Goal: Task Accomplishment & Management: Manage account settings

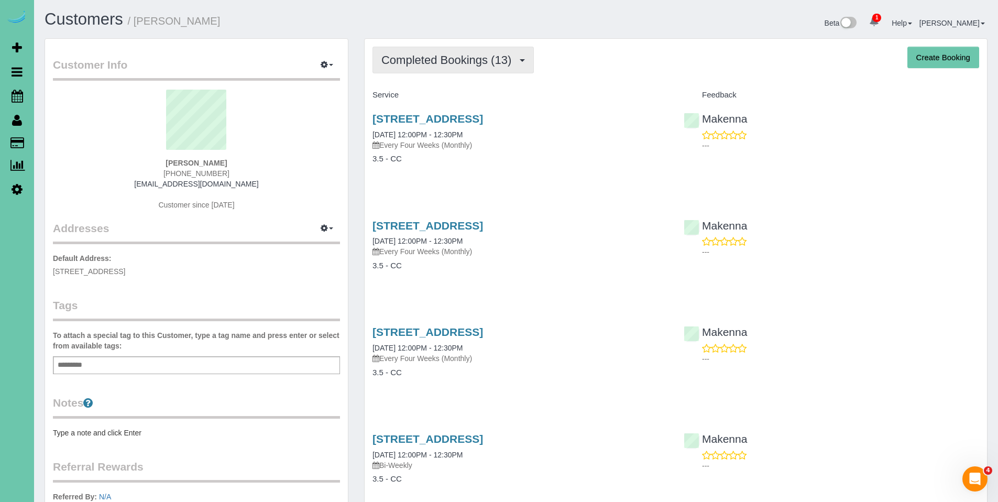
click at [458, 65] on span "Completed Bookings (13)" at bounding box center [448, 59] width 135 height 13
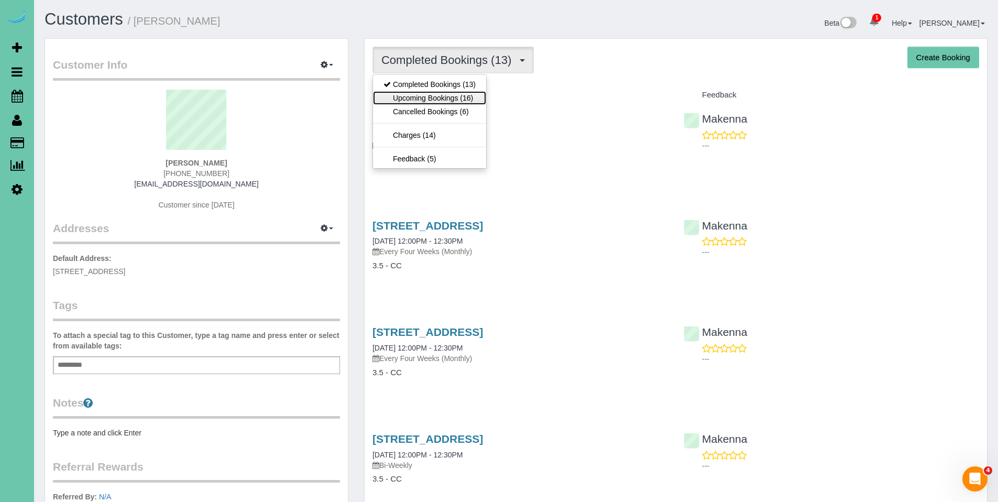
click at [444, 96] on link "Upcoming Bookings (16)" at bounding box center [429, 98] width 113 height 14
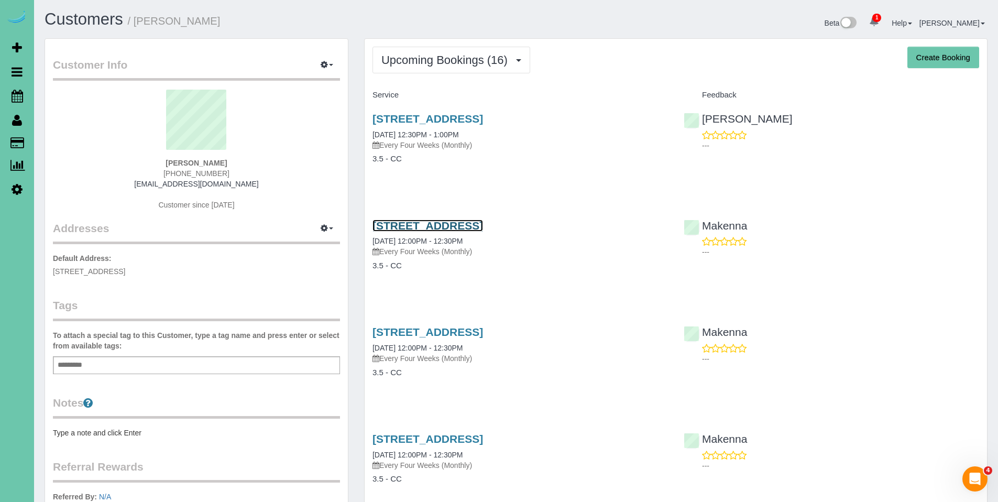
click at [483, 224] on link "970 S 192nd Ct Unit 99, Elkhorn, NE 68022" at bounding box center [427, 225] width 111 height 12
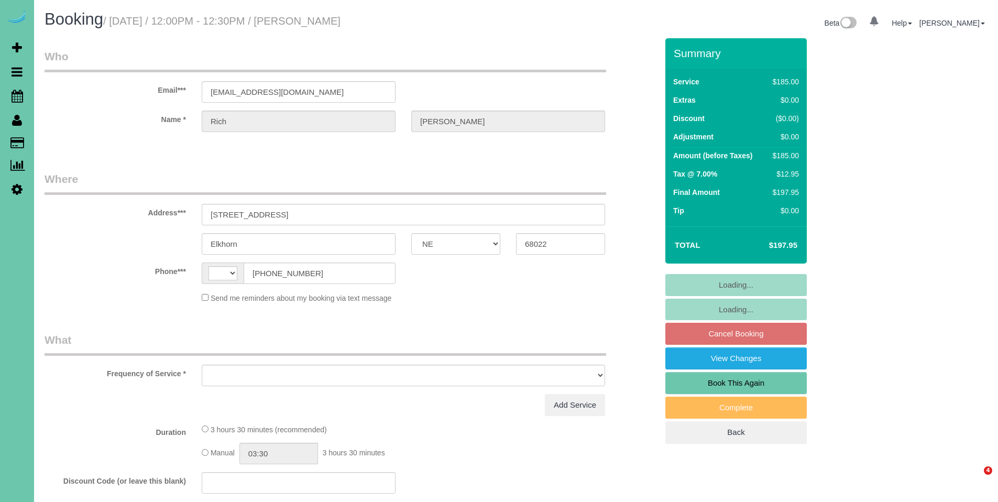
select select "NE"
select select "string:[GEOGRAPHIC_DATA]"
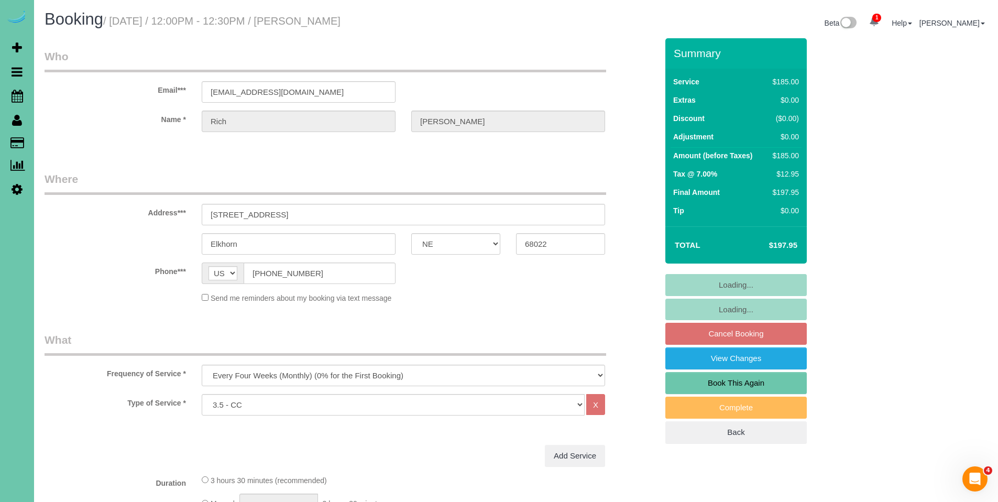
select select "object:716"
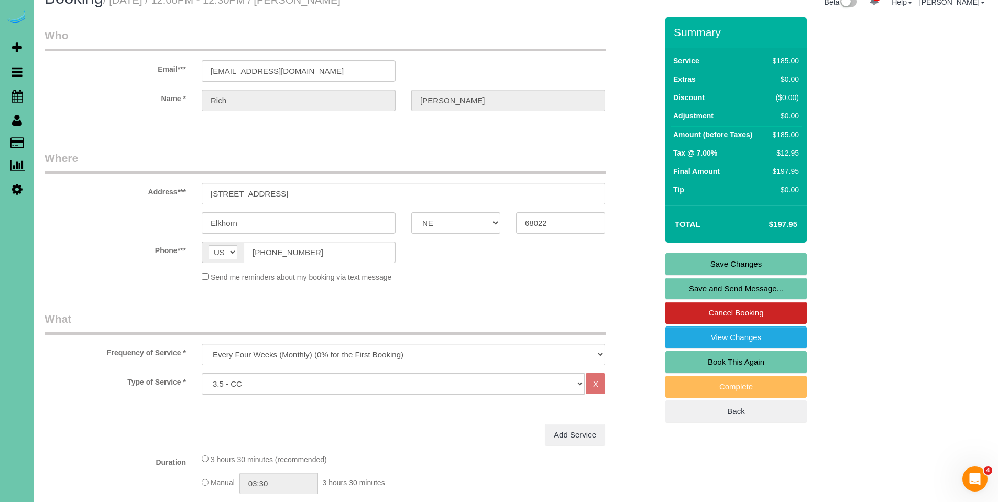
scroll to position [8, 0]
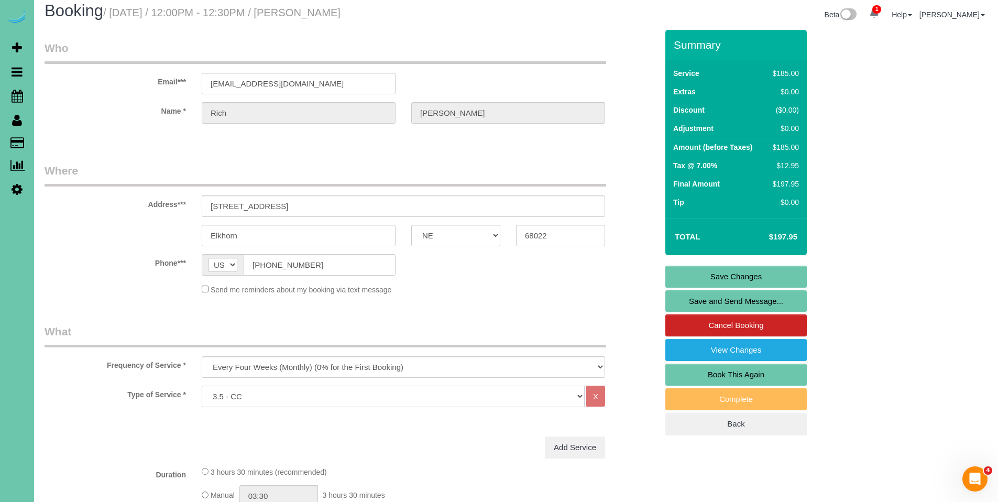
click at [422, 400] on select "Hourly 2.5 Hour Custom Clean 3.5 Hour Custom Clean commercial 1000 Square Feet …" at bounding box center [393, 395] width 383 height 21
select select "160"
click at [202, 385] on select "Hourly 2.5 Hour Custom Clean 3.5 Hour Custom Clean commercial 1000 Square Feet …" at bounding box center [393, 395] width 383 height 21
click at [746, 277] on link "Save Changes" at bounding box center [735, 277] width 141 height 22
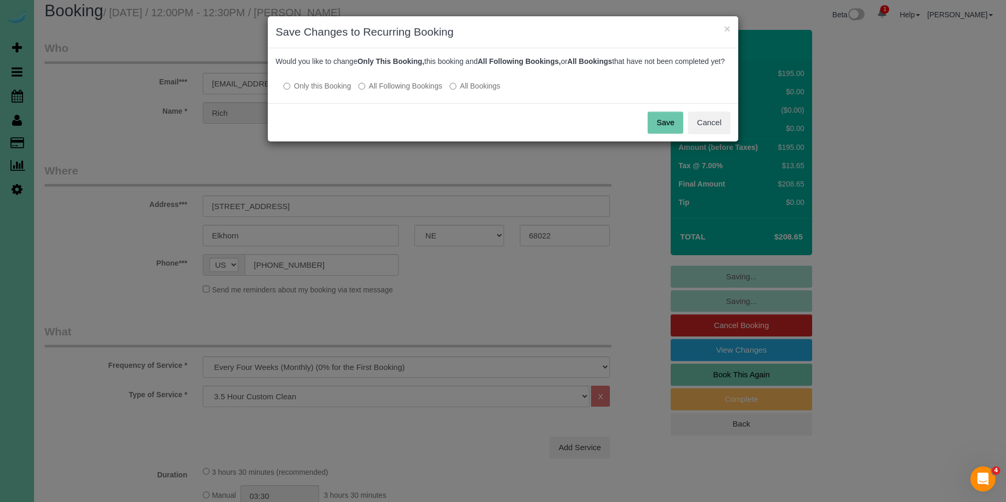
click at [389, 91] on label "All Following Bookings" at bounding box center [400, 86] width 84 height 10
click at [655, 129] on button "Save" at bounding box center [665, 123] width 36 height 22
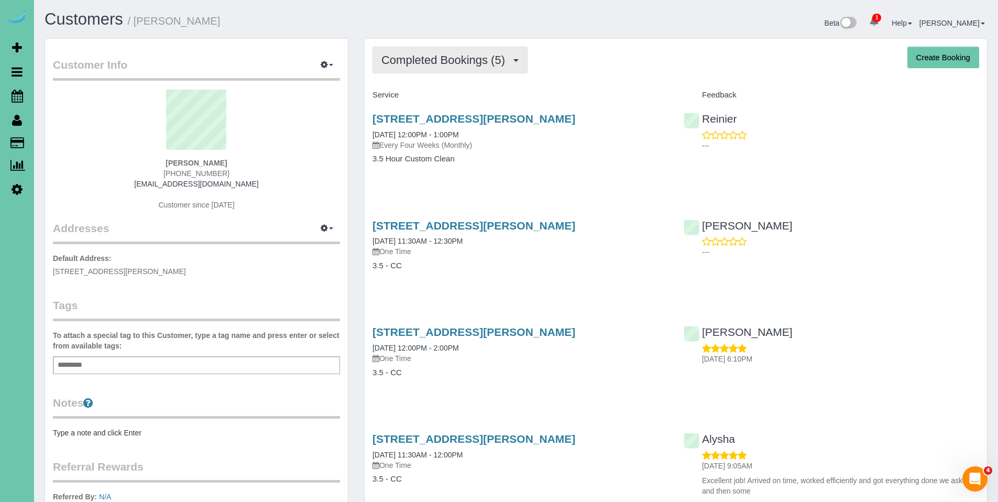
click at [458, 64] on span "Completed Bookings (5)" at bounding box center [445, 59] width 129 height 13
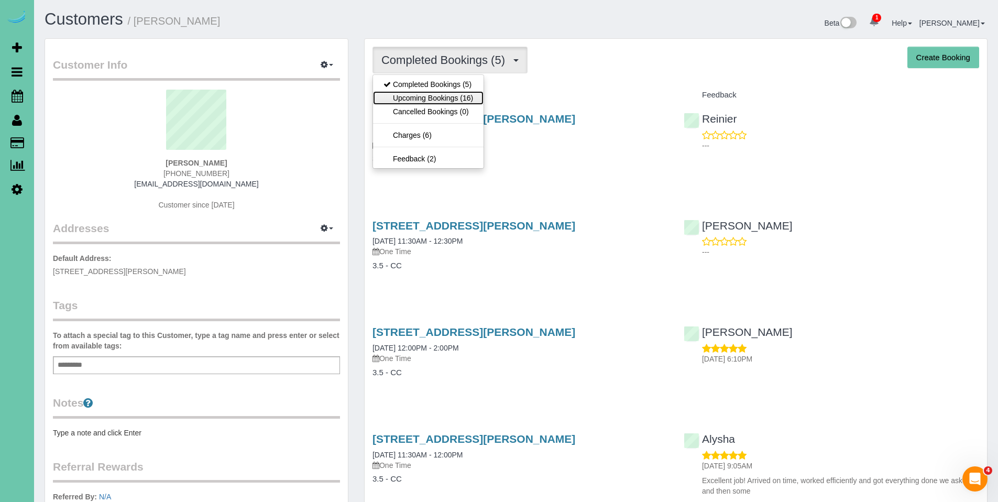
click at [440, 95] on link "Upcoming Bookings (16)" at bounding box center [428, 98] width 111 height 14
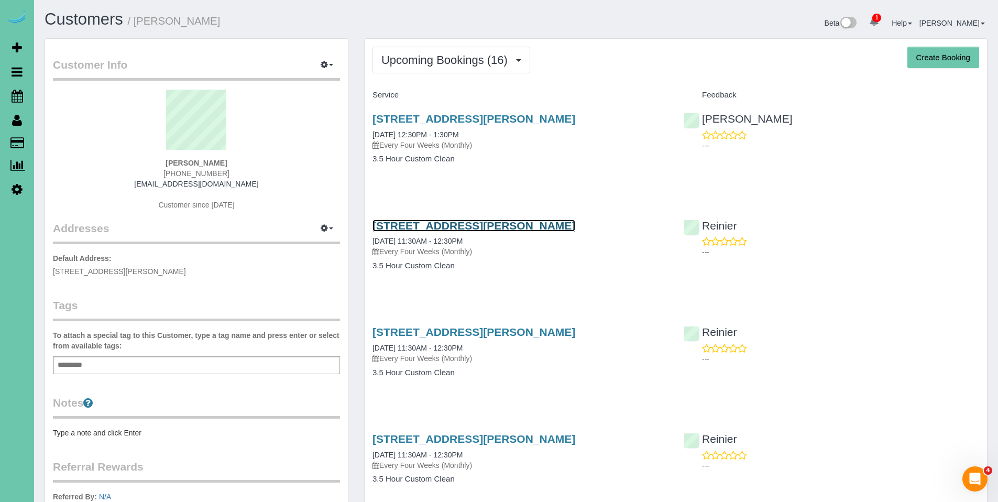
click at [439, 226] on link "12405 Crawford Rd, Omaha, NE 68144" at bounding box center [473, 225] width 203 height 12
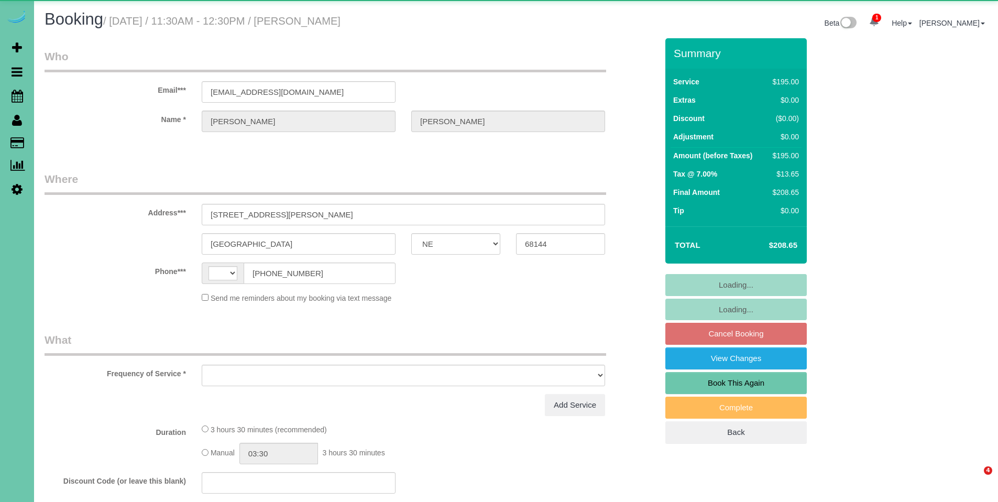
select select "NE"
select select "string:US"
select select "object:645"
select select "string:fspay-f1fddcc7-7033-4f14-ba14-fb52e9bb3b8b"
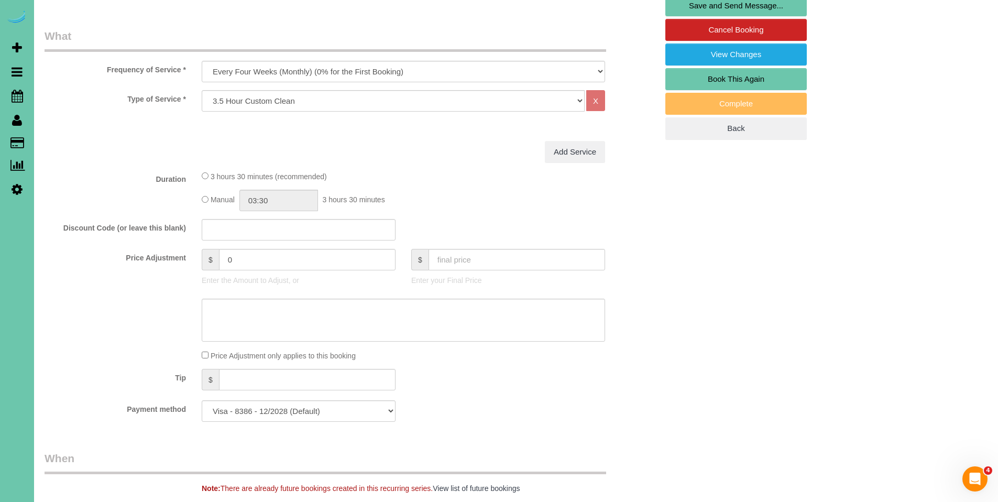
scroll to position [263, 0]
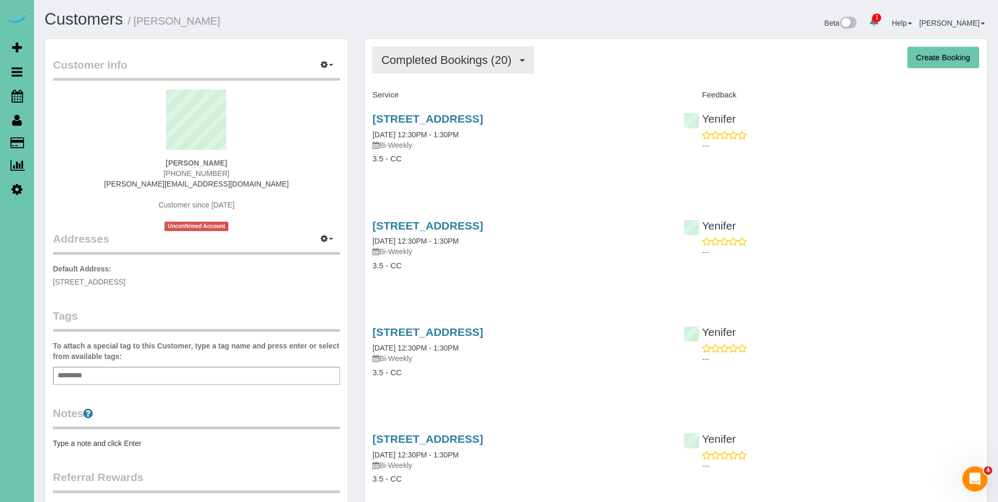
click at [428, 59] on span "Completed Bookings (20)" at bounding box center [448, 59] width 135 height 13
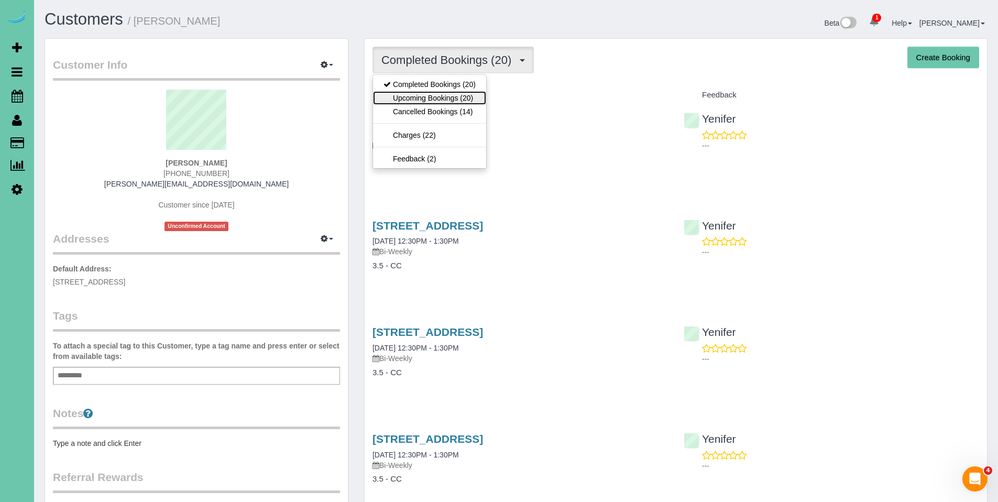
click at [423, 95] on link "Upcoming Bookings (20)" at bounding box center [429, 98] width 113 height 14
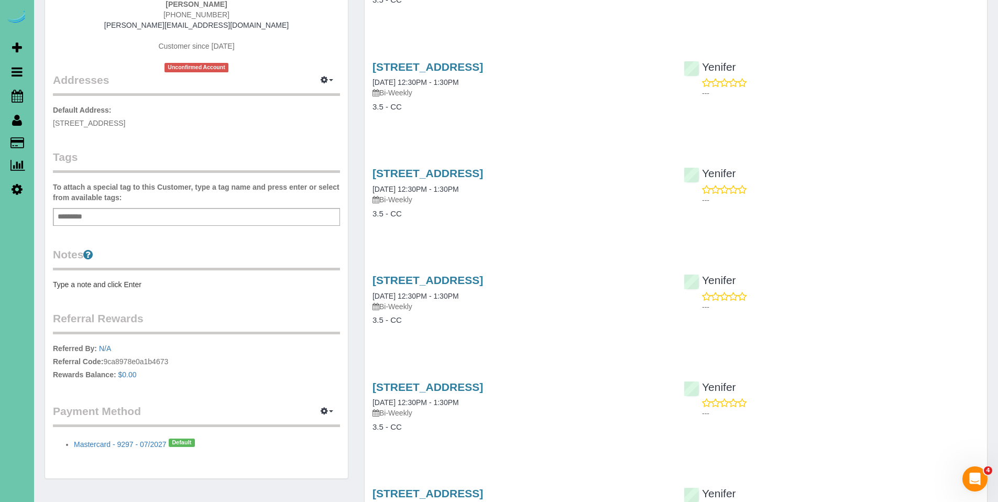
scroll to position [161, 0]
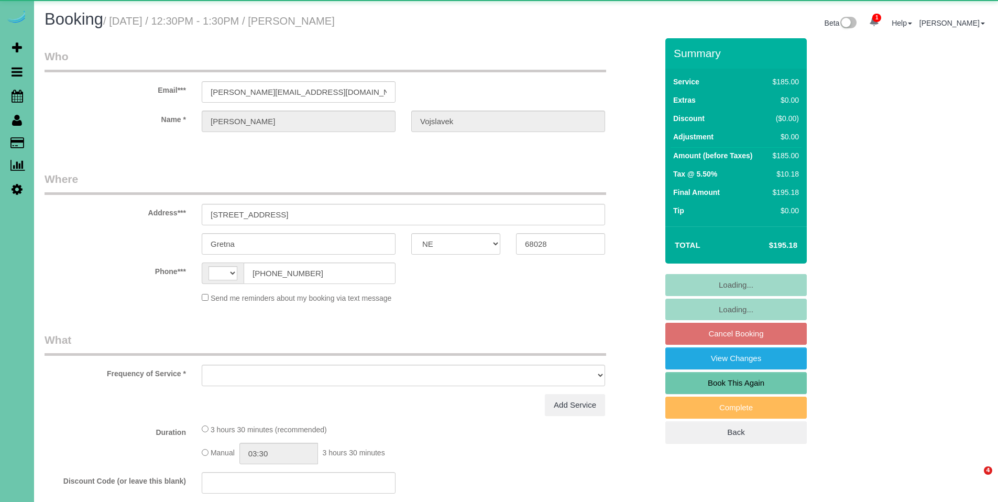
select select "NE"
select select "string:[GEOGRAPHIC_DATA]"
select select "object:626"
select select "string:fspay-12707f75-6d21-487b-951c-d553869a777b"
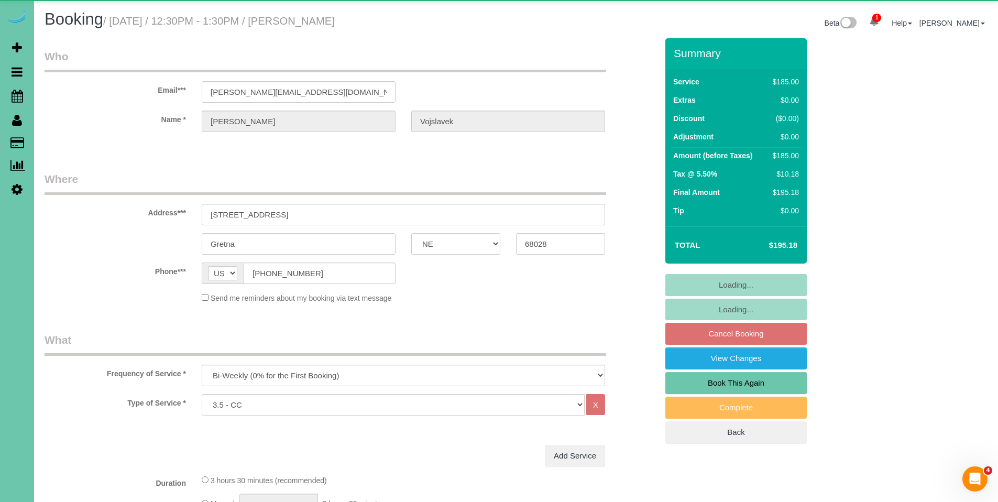
select select "object:882"
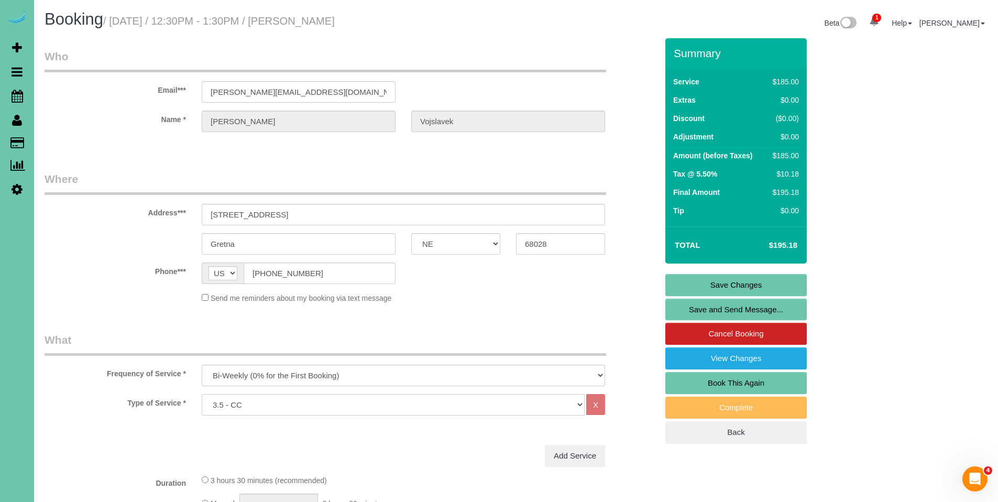
click at [338, 406] on select "Hourly 2.5 Hour Custom Clean 3.5 Hour Custom Clean commercial 1000 Square Feet …" at bounding box center [393, 404] width 383 height 21
select select "160"
click at [202, 394] on select "Hourly 2.5 Hour Custom Clean 3.5 Hour Custom Clean commercial 1000 Square Feet …" at bounding box center [393, 404] width 383 height 21
click at [748, 286] on link "Save Changes" at bounding box center [735, 285] width 141 height 22
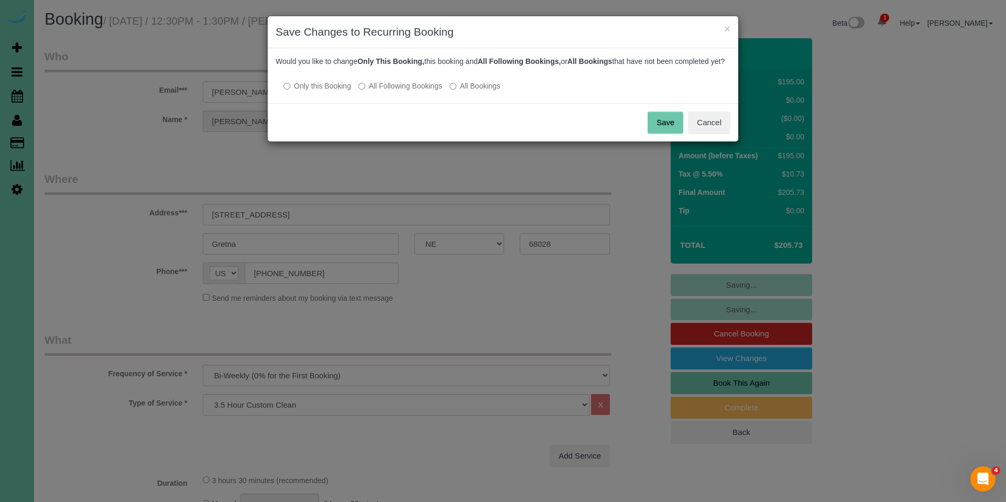
click at [412, 91] on label "All Following Bookings" at bounding box center [400, 86] width 84 height 10
click at [668, 132] on button "Save" at bounding box center [665, 123] width 36 height 22
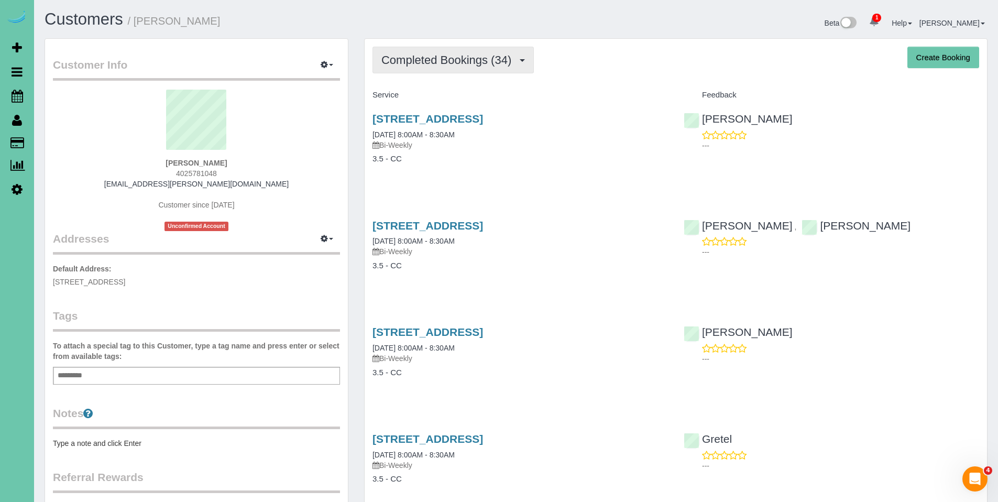
click at [444, 53] on span "Completed Bookings (34)" at bounding box center [448, 59] width 135 height 13
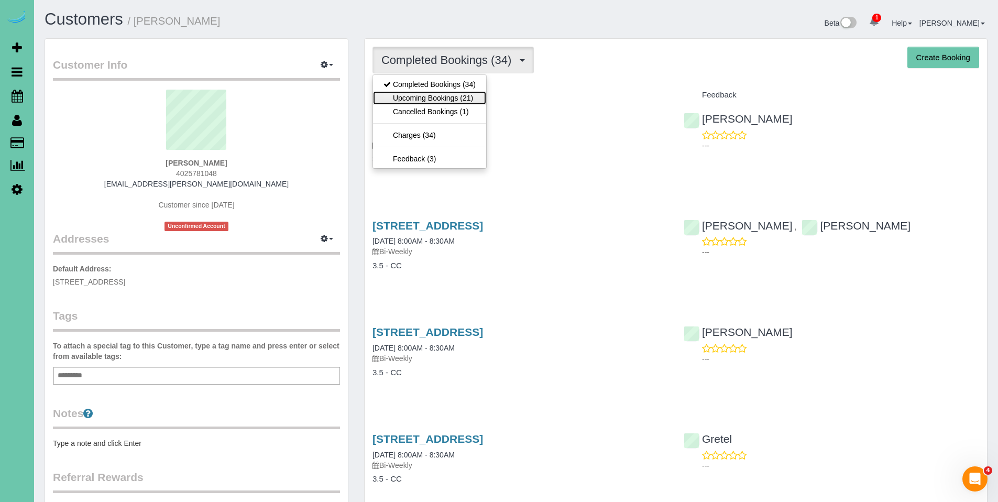
click at [434, 98] on link "Upcoming Bookings (21)" at bounding box center [429, 98] width 113 height 14
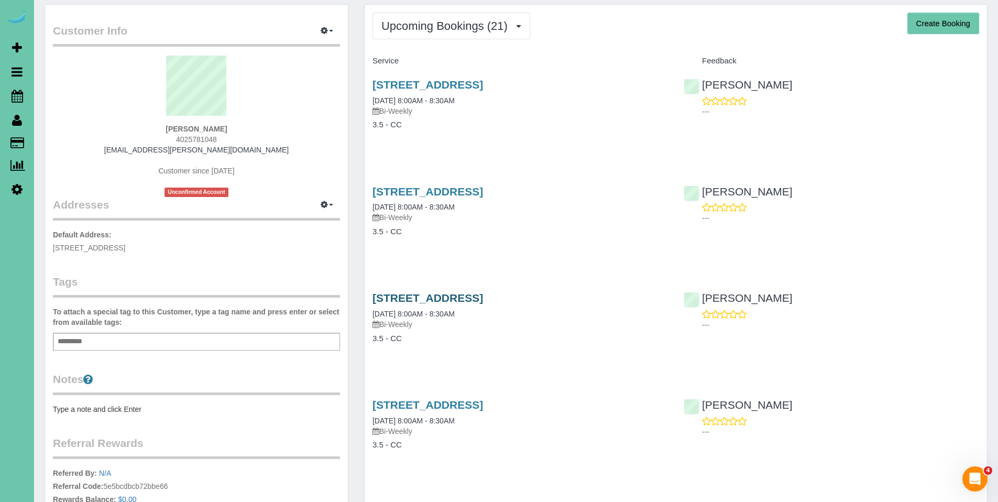
scroll to position [61, 0]
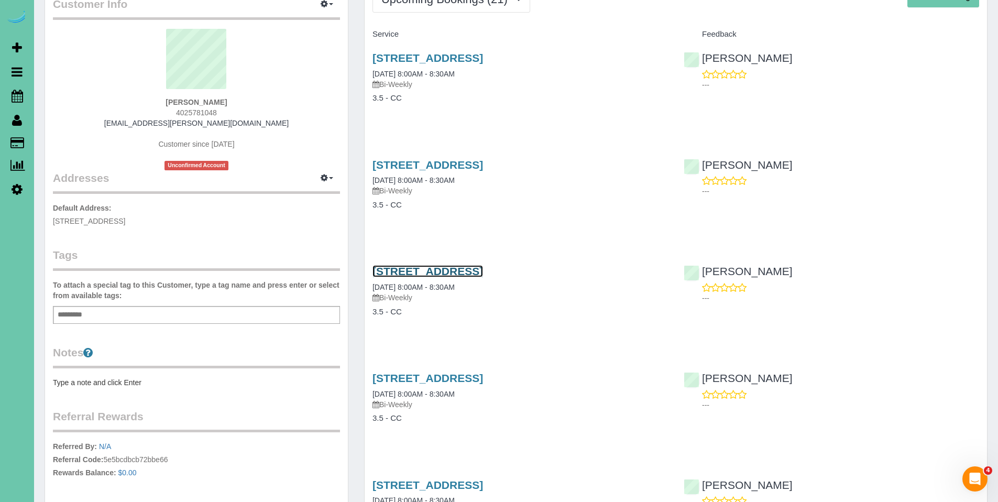
click at [444, 275] on link "504 Fox Creek Lane, Papillion, NE 68046" at bounding box center [427, 271] width 111 height 12
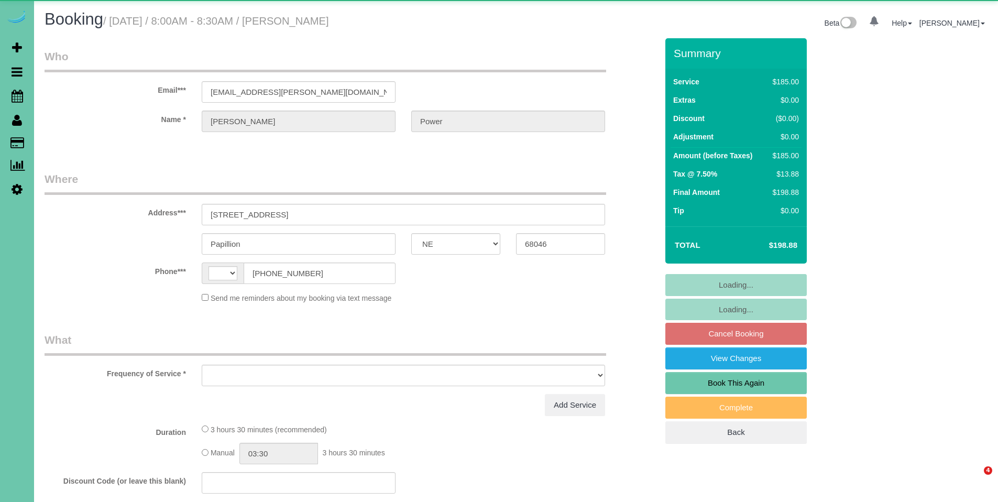
select select "NE"
select select "string:[GEOGRAPHIC_DATA]"
select select "object:699"
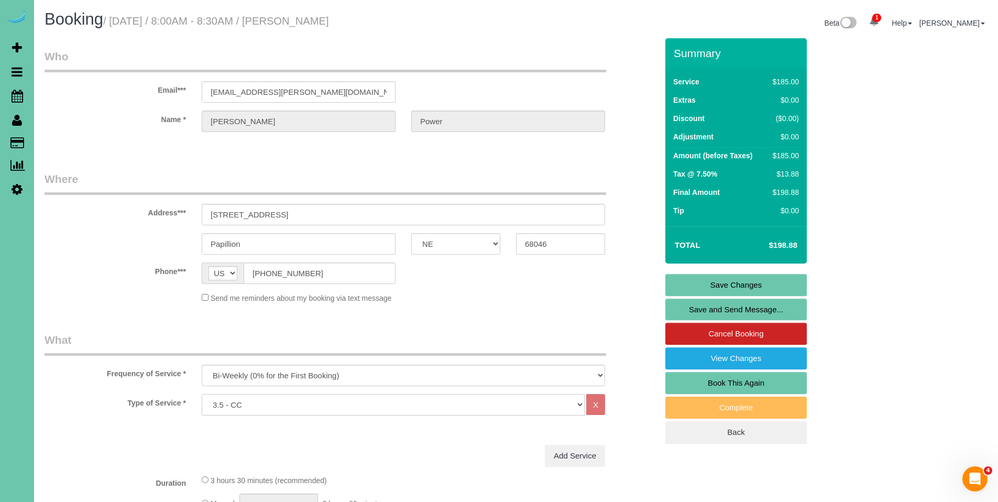
click at [414, 409] on select "Hourly 2.5 Hour Custom Clean 3.5 Hour Custom Clean commercial 1000 Square Feet …" at bounding box center [393, 404] width 383 height 21
select select "160"
click at [202, 394] on select "Hourly 2.5 Hour Custom Clean 3.5 Hour Custom Clean commercial 1000 Square Feet …" at bounding box center [393, 404] width 383 height 21
click at [740, 286] on link "Save Changes" at bounding box center [735, 285] width 141 height 22
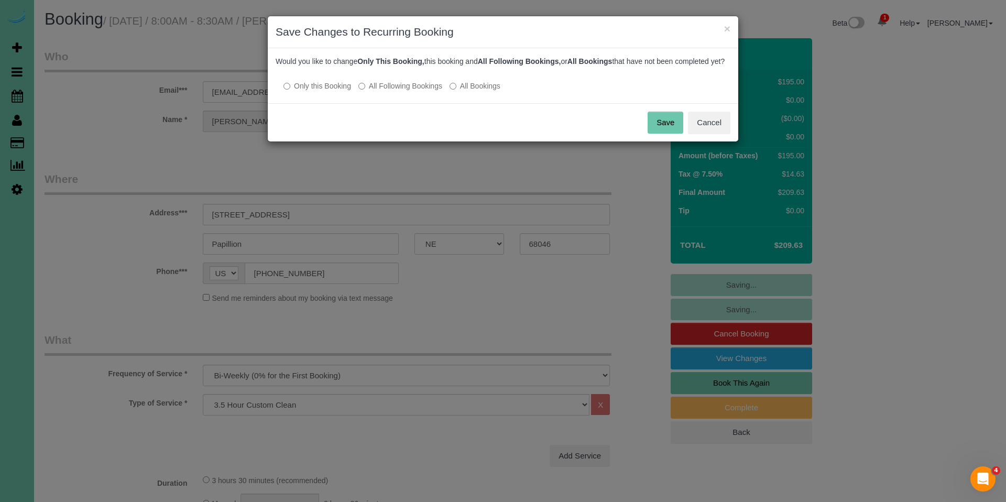
click at [405, 91] on label "All Following Bookings" at bounding box center [400, 86] width 84 height 10
click at [678, 130] on button "Save" at bounding box center [665, 123] width 36 height 22
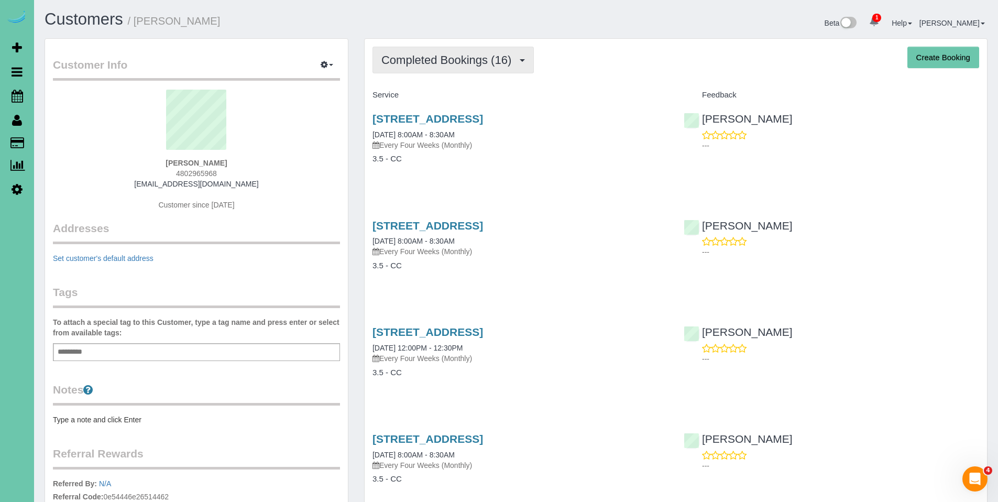
click at [441, 62] on span "Completed Bookings (16)" at bounding box center [448, 59] width 135 height 13
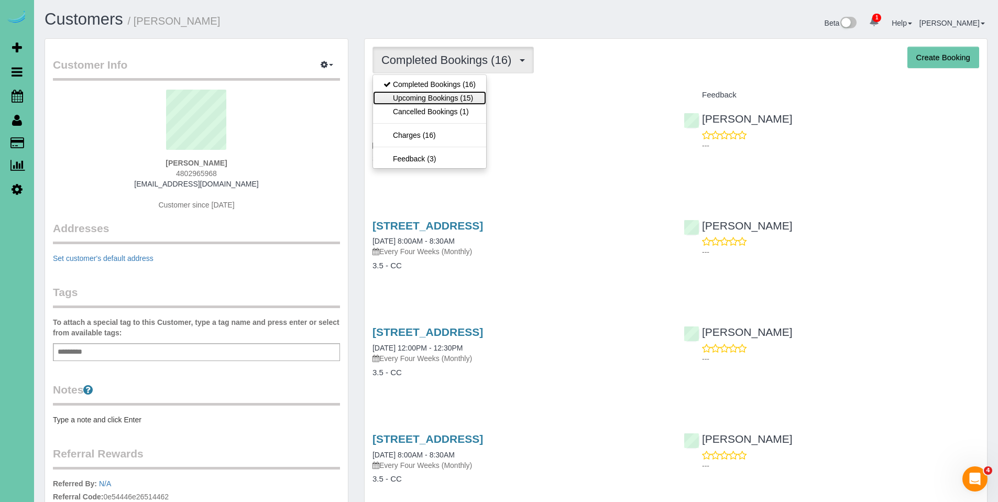
click at [436, 99] on link "Upcoming Bookings (15)" at bounding box center [429, 98] width 113 height 14
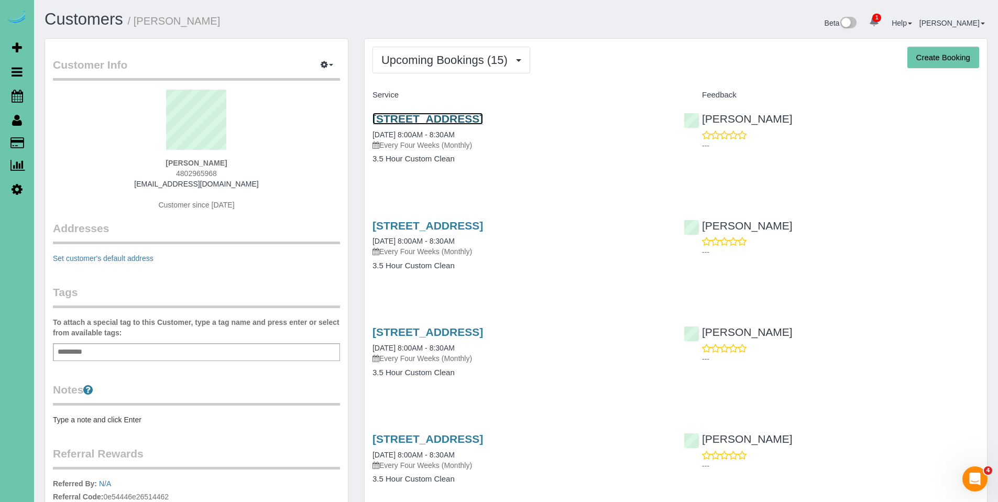
click at [477, 121] on link "2301 S. 35th Ave, Omaha, NE 68105" at bounding box center [427, 119] width 111 height 12
click at [462, 227] on link "2301 S. 35th Ave, Omaha, NE 68105" at bounding box center [427, 225] width 111 height 12
click at [0, 0] on body "1 Beta Your Notifications You have 0 alerts × You have 2 to charge for 09/10/20…" at bounding box center [499, 251] width 998 height 502
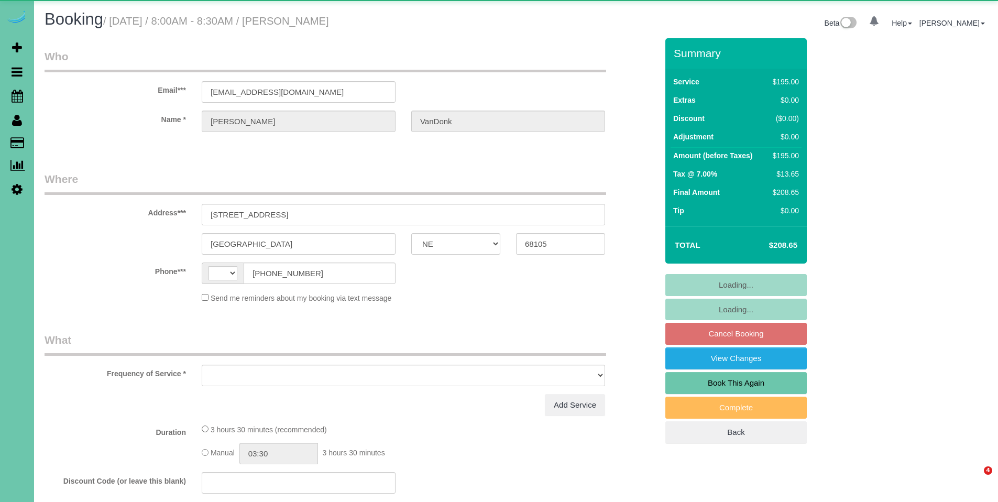
select select "NE"
select select "string:[GEOGRAPHIC_DATA]"
select select "object:626"
select select "string:fspay-d10e0db3-83f0-4cc5-9652-6c18f9001fc7"
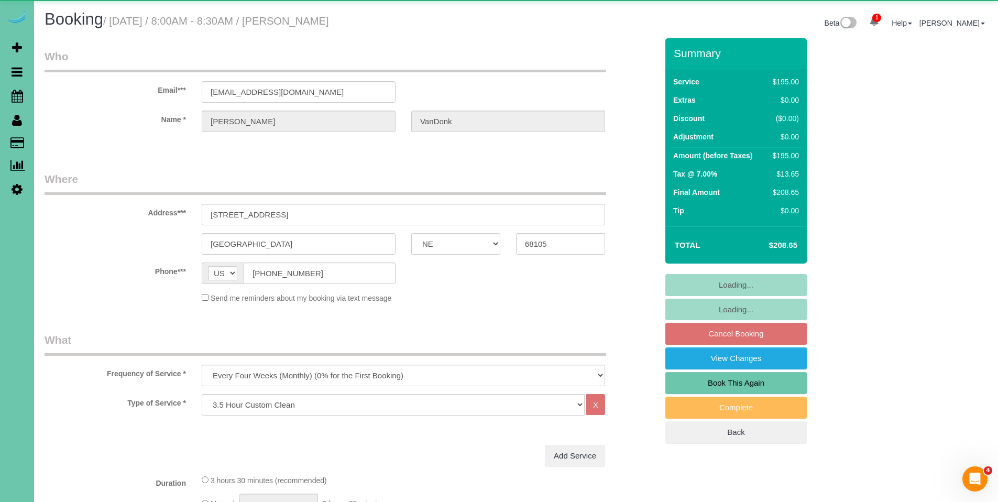
select select "object:896"
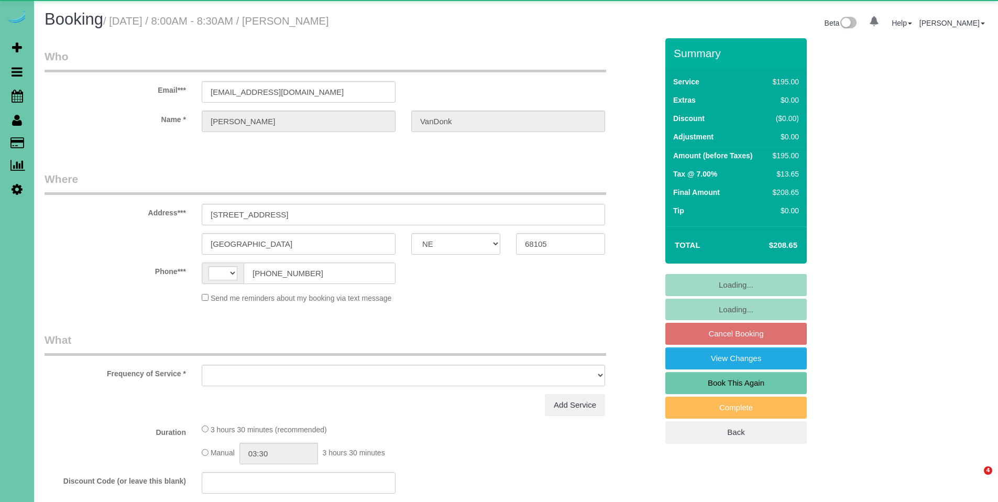
select select "NE"
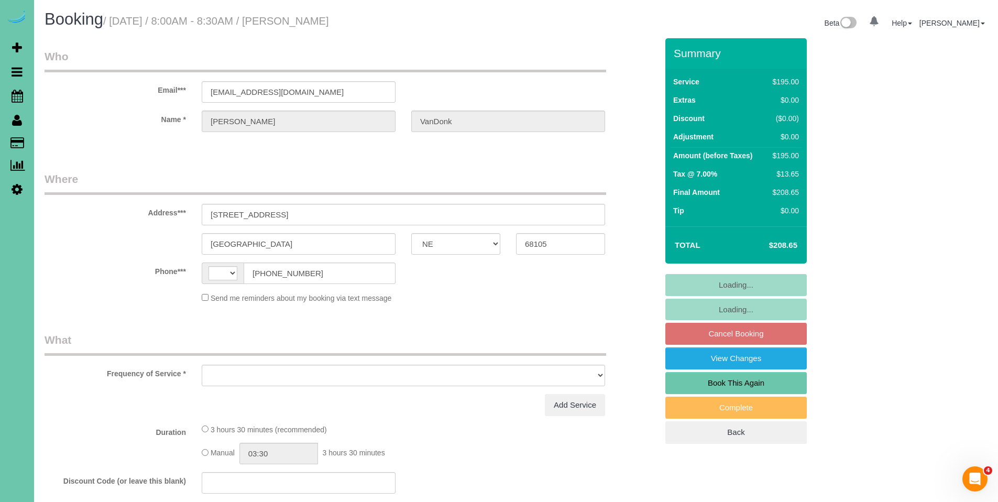
select select "string:[GEOGRAPHIC_DATA]"
select select "object:626"
select select "string:fspay-d10e0db3-83f0-4cc5-9652-6c18f9001fc7"
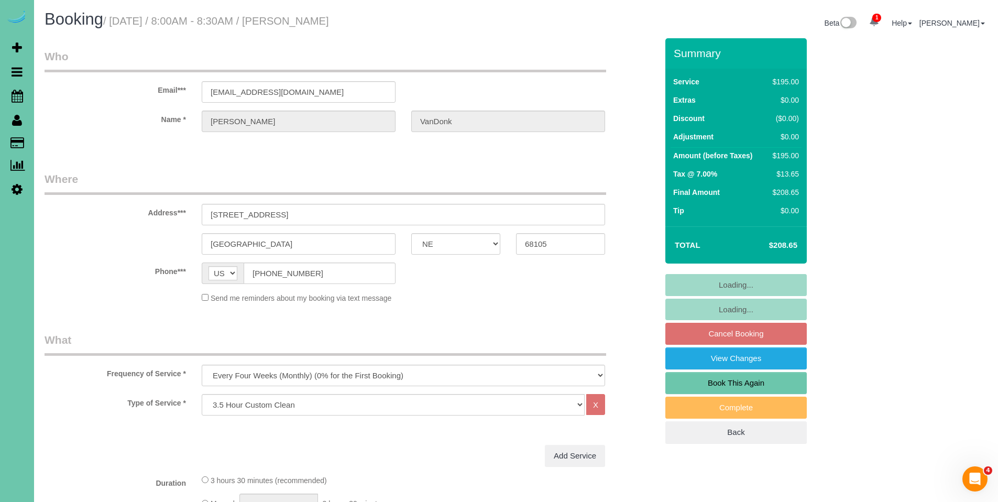
select select "object:645"
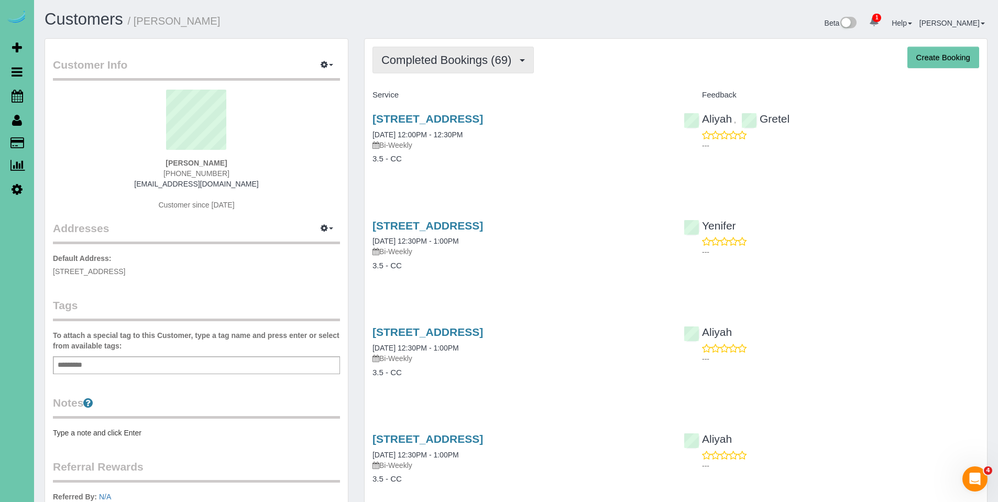
click at [436, 67] on button "Completed Bookings (69)" at bounding box center [452, 60] width 161 height 27
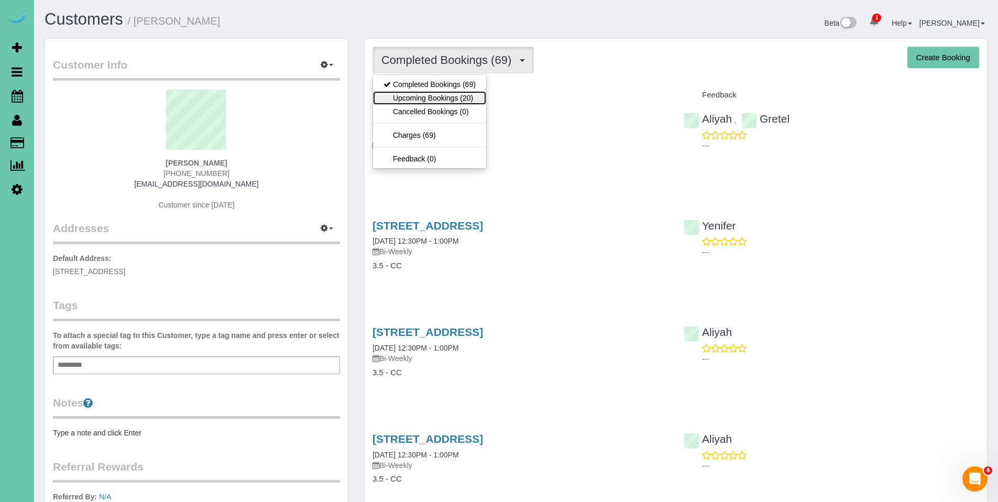
click at [433, 94] on link "Upcoming Bookings (20)" at bounding box center [429, 98] width 113 height 14
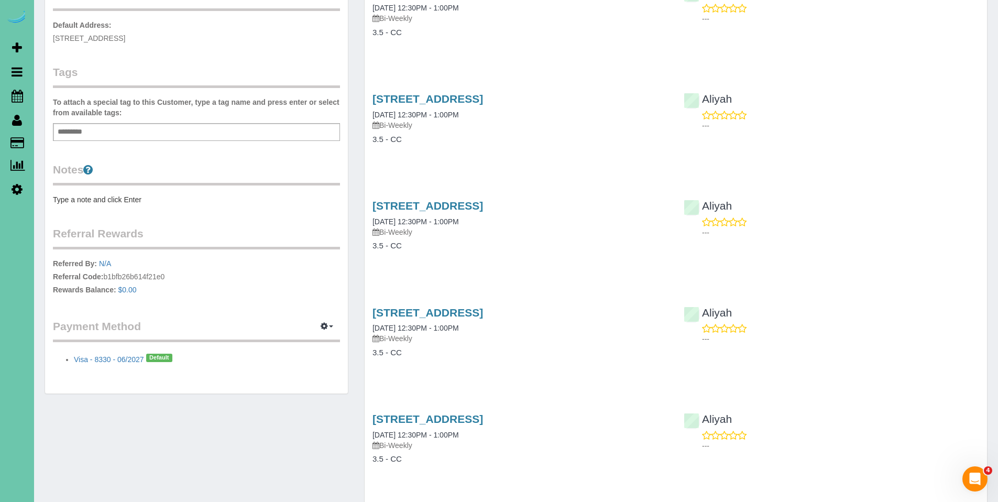
scroll to position [242, 0]
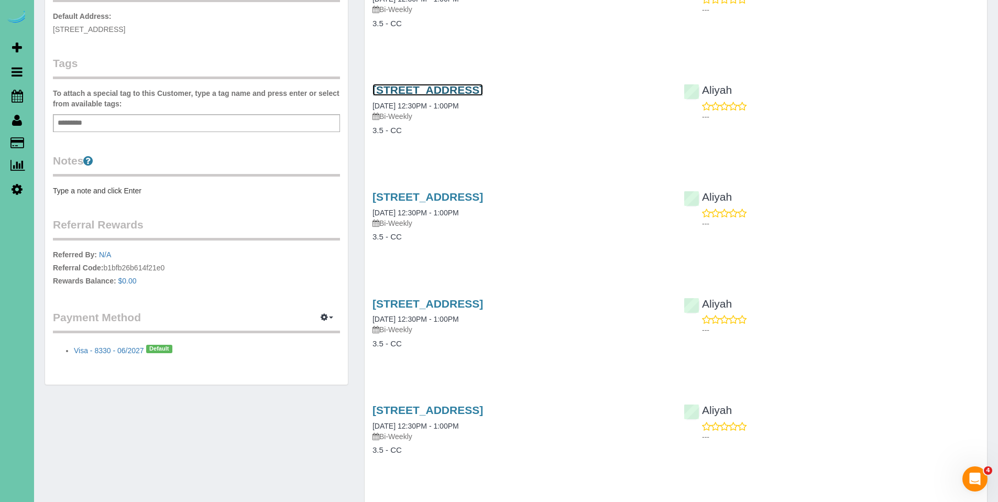
click at [468, 93] on link "563 S 180th Ave, Elkhorn, NE 68022" at bounding box center [427, 90] width 111 height 12
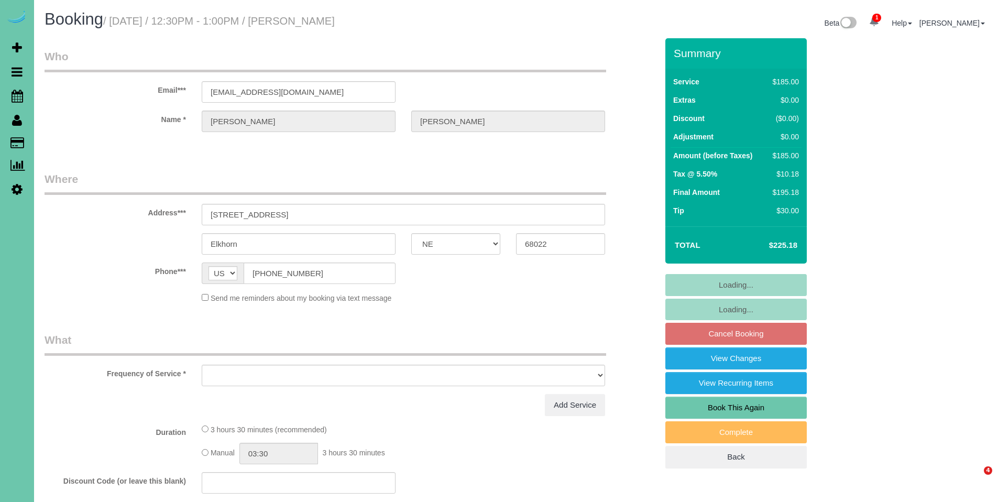
select select "NE"
select select "object:647"
select select "string:fspay-1352da0a-44ff-4493-a645-026bbc7bd4ba"
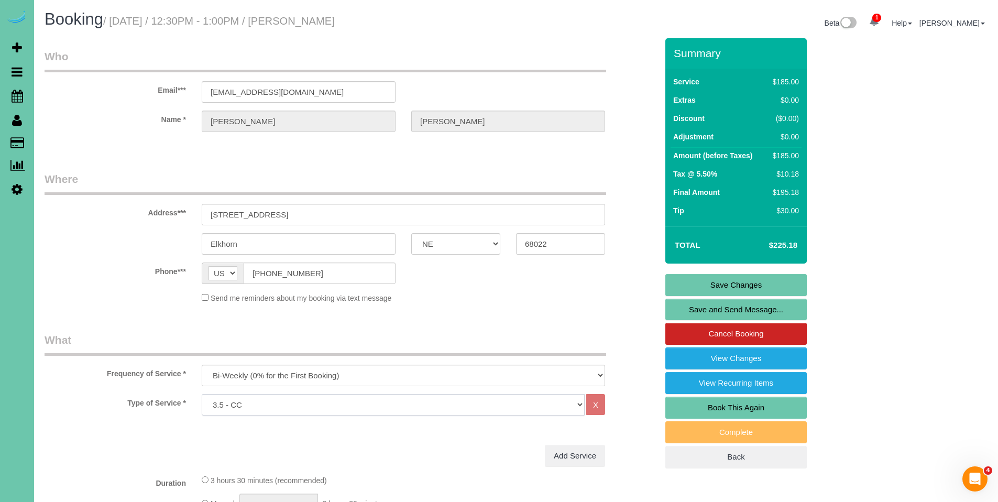
click at [300, 405] on select "Hourly 2.5 Hour Custom Clean 3.5 Hour Custom Clean commercial 1000 Square Feet …" at bounding box center [393, 404] width 383 height 21
select select "160"
click at [202, 394] on select "Hourly 2.5 Hour Custom Clean 3.5 Hour Custom Clean commercial 1000 Square Feet …" at bounding box center [393, 404] width 383 height 21
click at [755, 283] on link "Save Changes" at bounding box center [735, 285] width 141 height 22
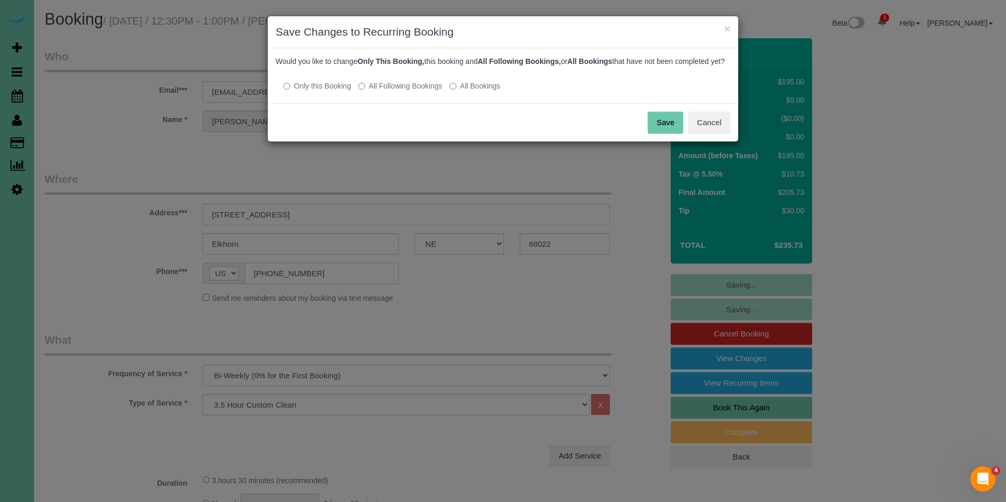
click at [396, 91] on label "All Following Bookings" at bounding box center [400, 86] width 84 height 10
click at [656, 134] on button "Save" at bounding box center [665, 123] width 36 height 22
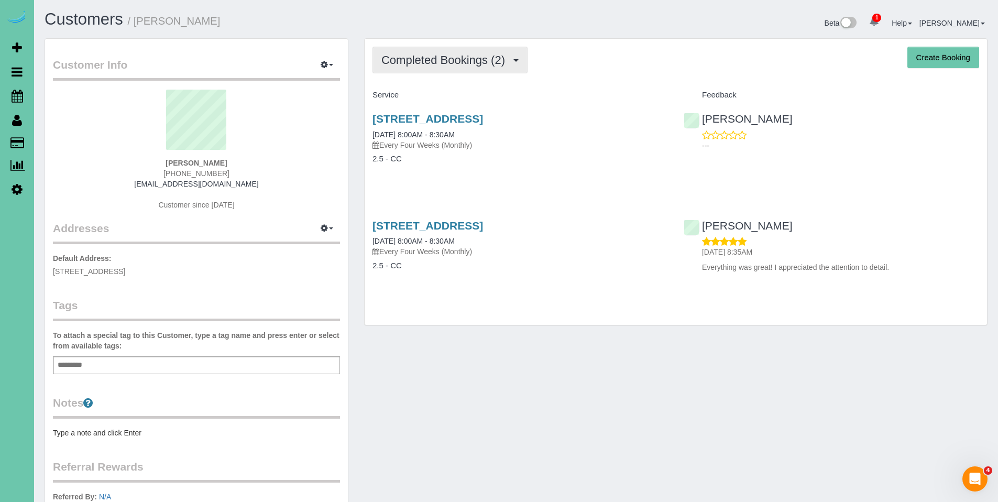
click at [447, 60] on span "Completed Bookings (2)" at bounding box center [445, 59] width 129 height 13
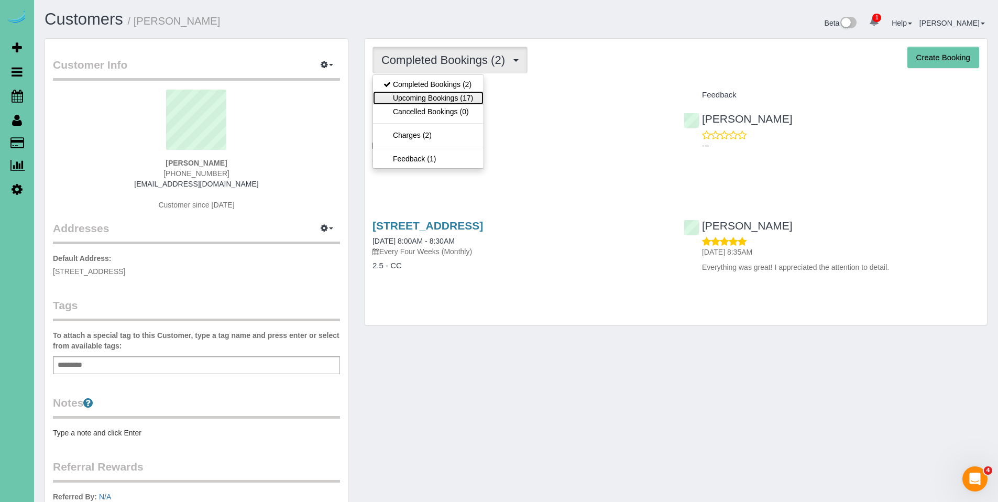
click at [443, 95] on link "Upcoming Bookings (17)" at bounding box center [428, 98] width 111 height 14
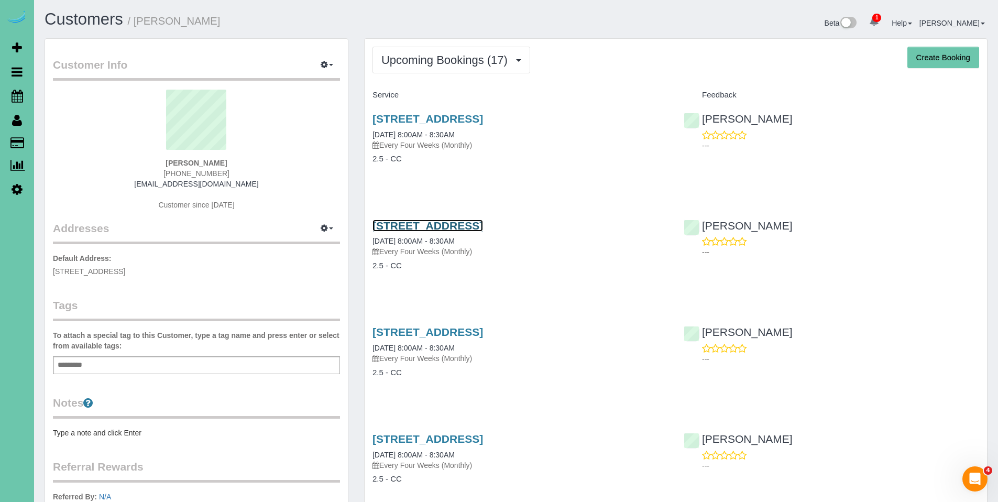
click at [479, 226] on link "[STREET_ADDRESS]" at bounding box center [427, 225] width 111 height 12
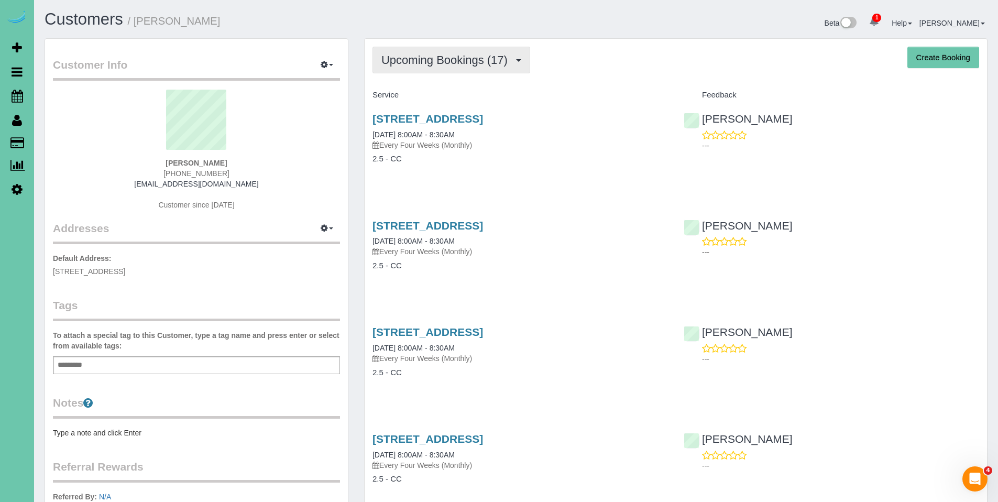
click at [433, 59] on span "Upcoming Bookings (17)" at bounding box center [446, 59] width 131 height 13
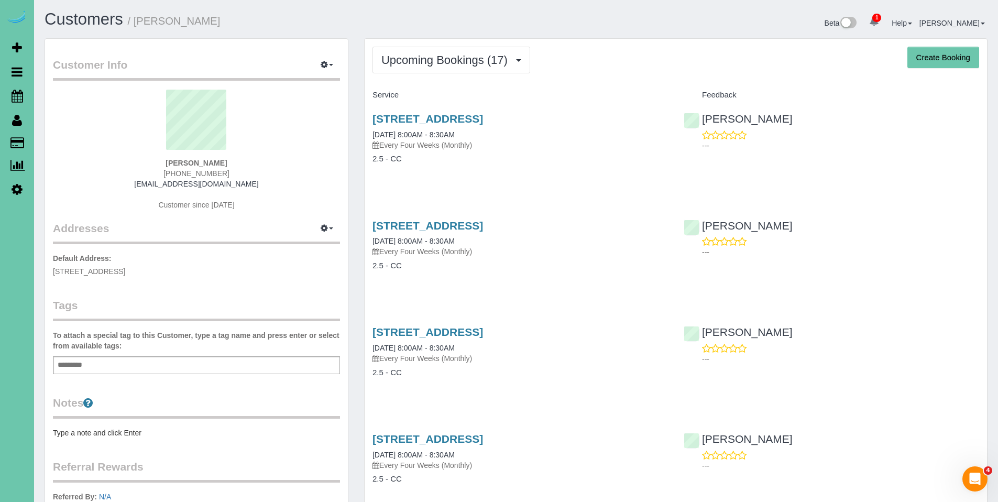
click at [773, 69] on div "Upcoming Bookings (17) Completed Bookings (2) Upcoming Bookings (17) Cancelled …" at bounding box center [675, 60] width 606 height 27
click at [482, 225] on link "2130 S 64th Plz #209, Omaha, NE 68106" at bounding box center [427, 225] width 111 height 12
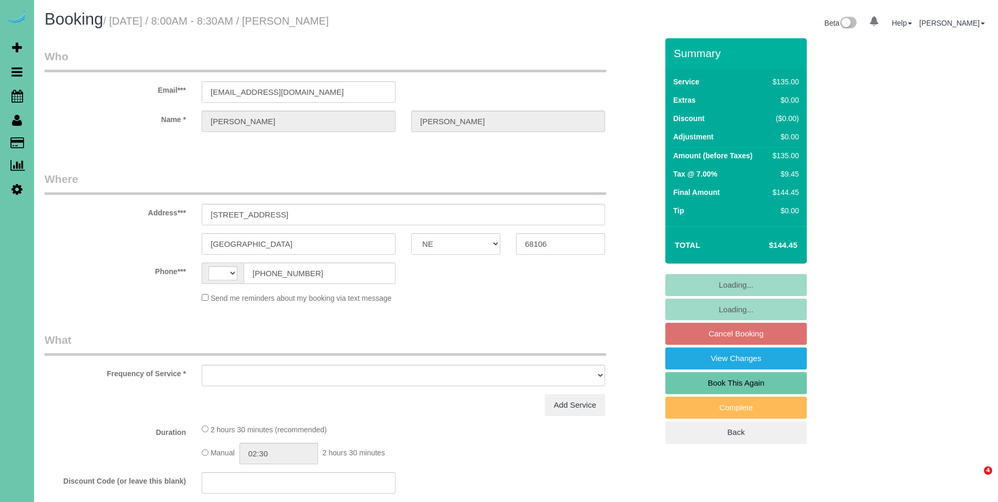
select select "NE"
select select "string:[GEOGRAPHIC_DATA]"
select select "object:626"
select select "string:fspay-e6bb5e27-e861-42a3-affa-606ee8381967"
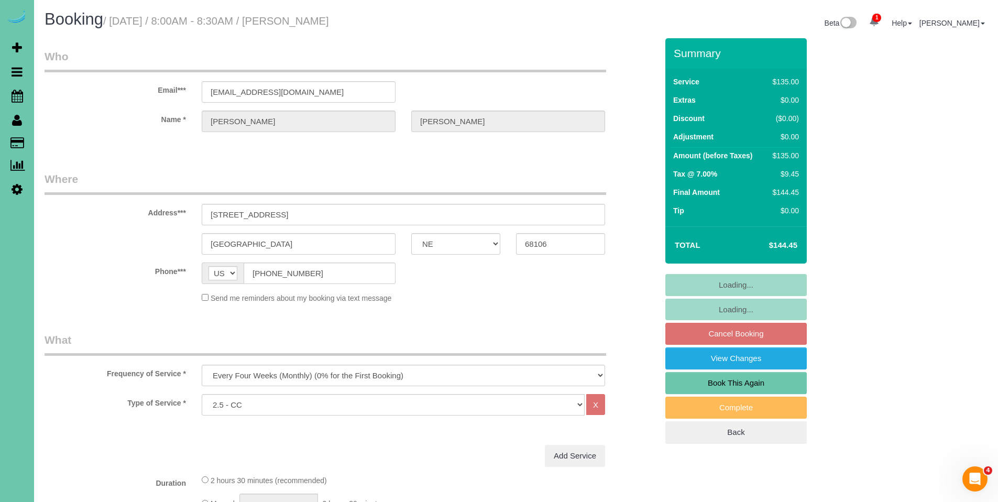
select select "object:699"
click at [368, 404] on select "Hourly 2.5 Hour Custom Clean 3.5 Hour Custom Clean commercial 1000 Square Feet …" at bounding box center [393, 404] width 383 height 21
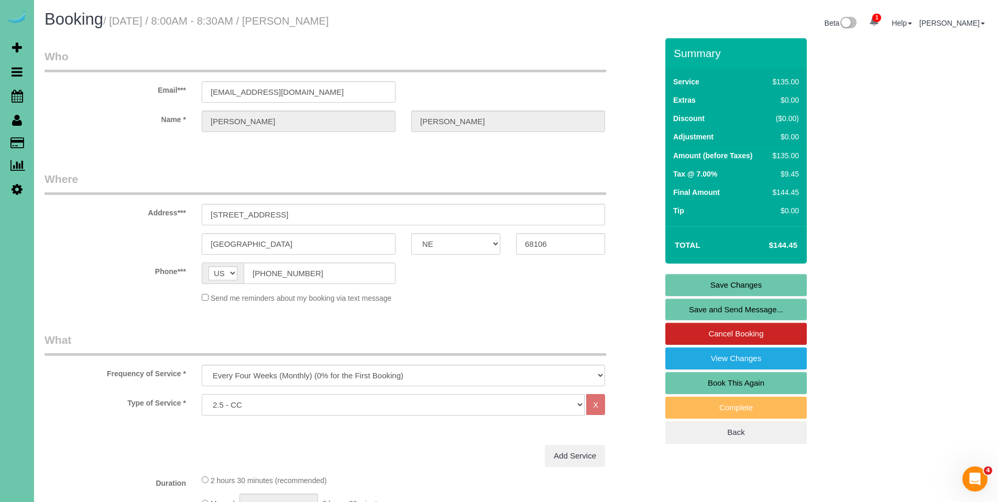
select select "159"
click at [202, 394] on select "Hourly 2.5 Hour Custom Clean 3.5 Hour Custom Clean commercial 1000 Square Feet …" at bounding box center [393, 404] width 383 height 21
click at [739, 287] on link "Save Changes" at bounding box center [735, 285] width 141 height 22
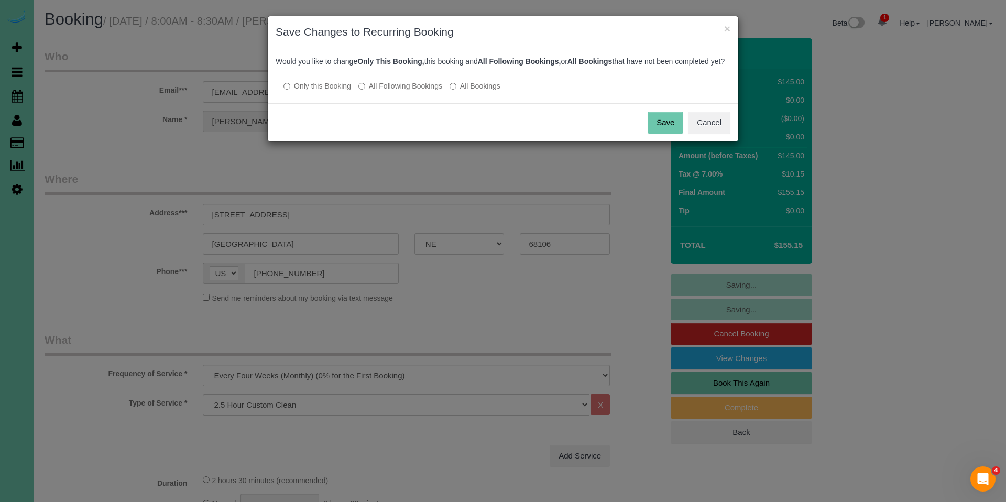
click at [418, 91] on label "All Following Bookings" at bounding box center [400, 86] width 84 height 10
click at [665, 125] on button "Save" at bounding box center [665, 123] width 36 height 22
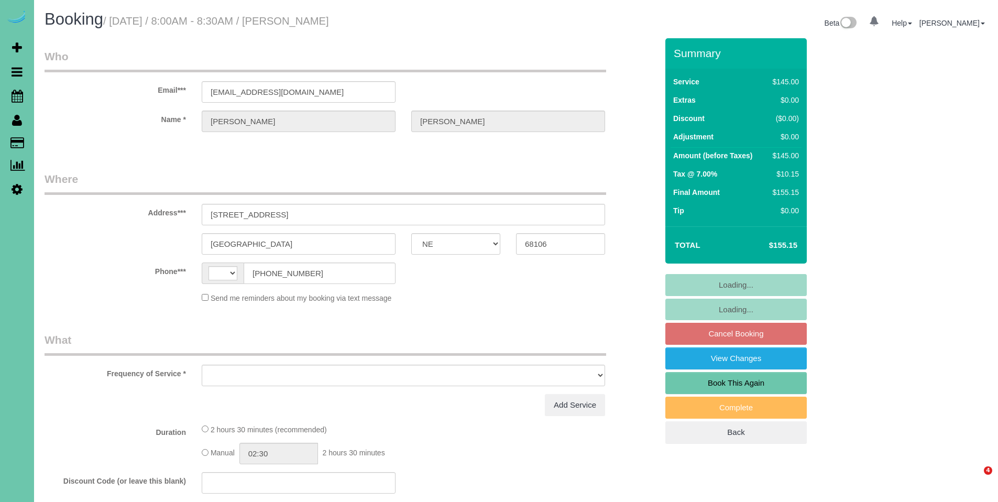
select select "NE"
select select "string:[GEOGRAPHIC_DATA]"
select select "object:379"
select select "string:fspay-e6bb5e27-e861-42a3-affa-606ee8381967"
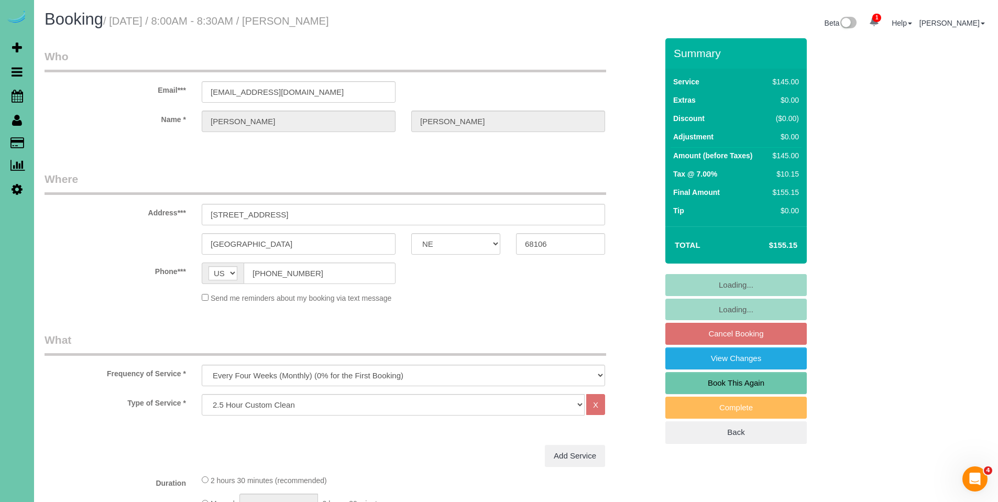
select select "object:699"
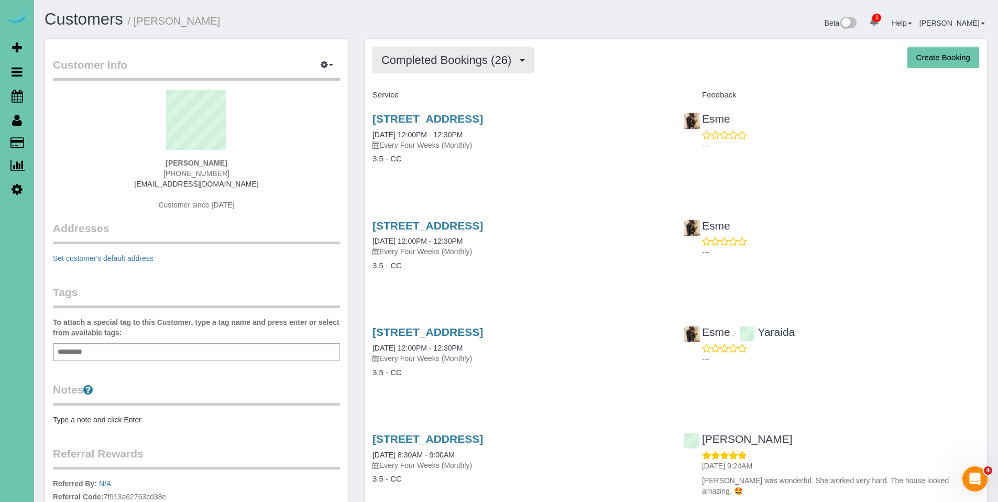
click at [446, 60] on span "Completed Bookings (26)" at bounding box center [448, 59] width 135 height 13
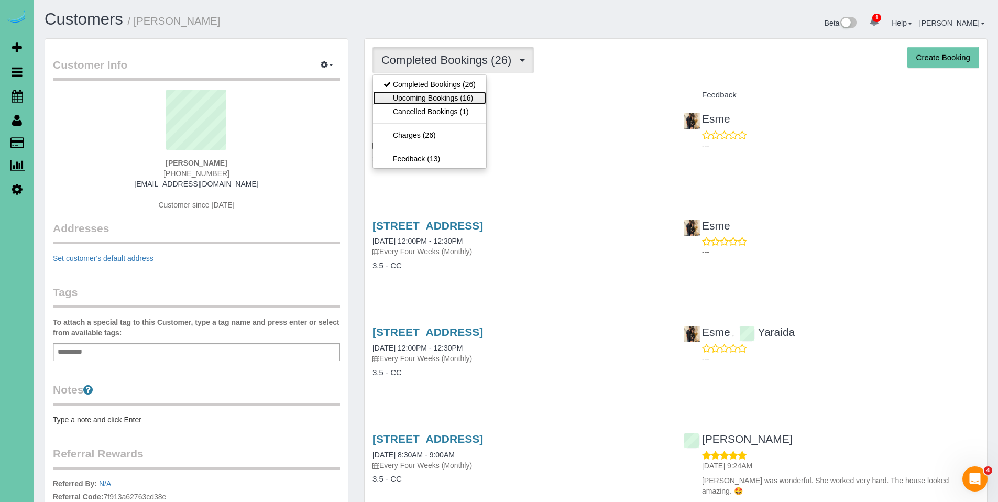
click at [431, 94] on link "Upcoming Bookings (16)" at bounding box center [429, 98] width 113 height 14
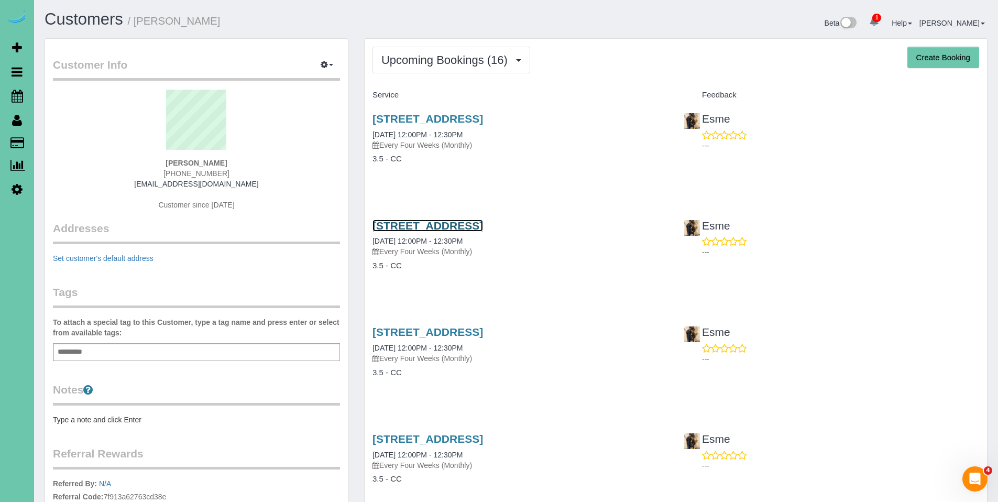
click at [446, 228] on link "[STREET_ADDRESS]" at bounding box center [427, 225] width 111 height 12
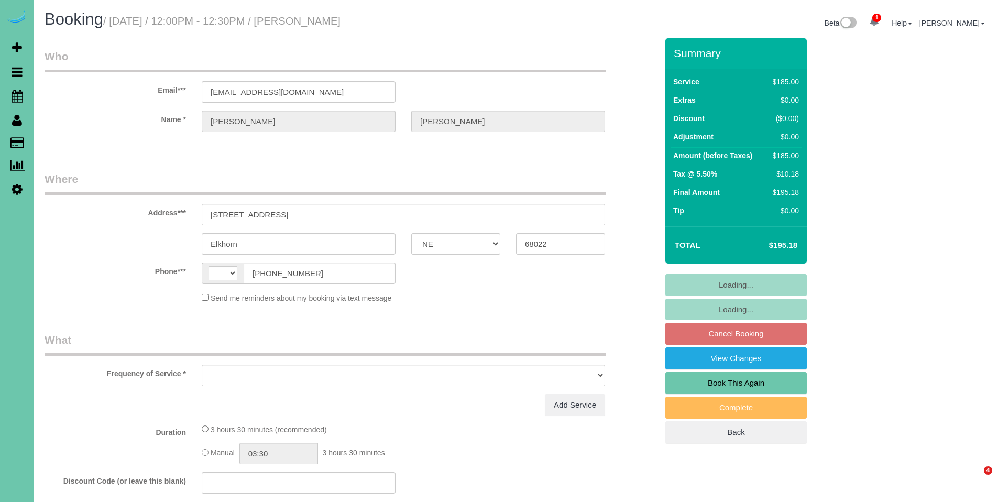
select select "NE"
select select "string:US"
select select "object:641"
select select "string:fspay-f232074a-76aa-43c7-9067-6cccb49e9e0c"
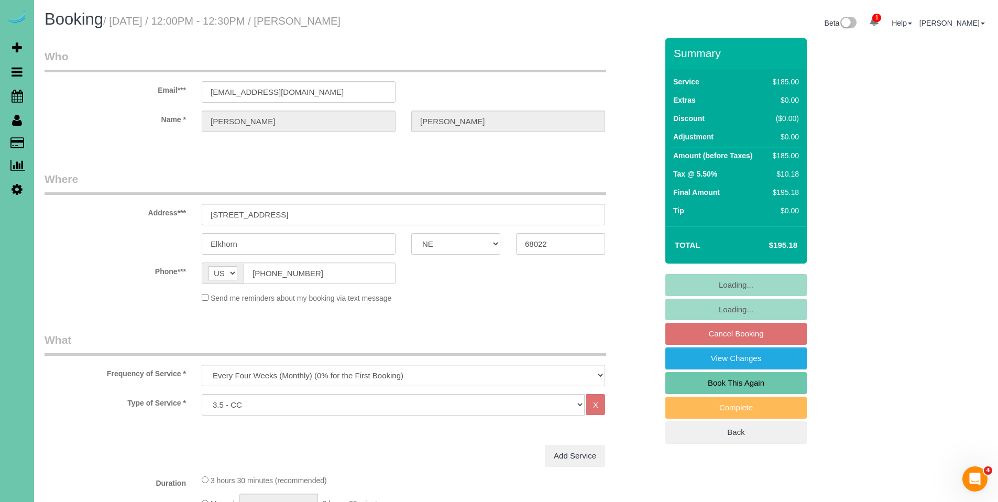
select select "number:38"
select select "number:42"
select select "object:716"
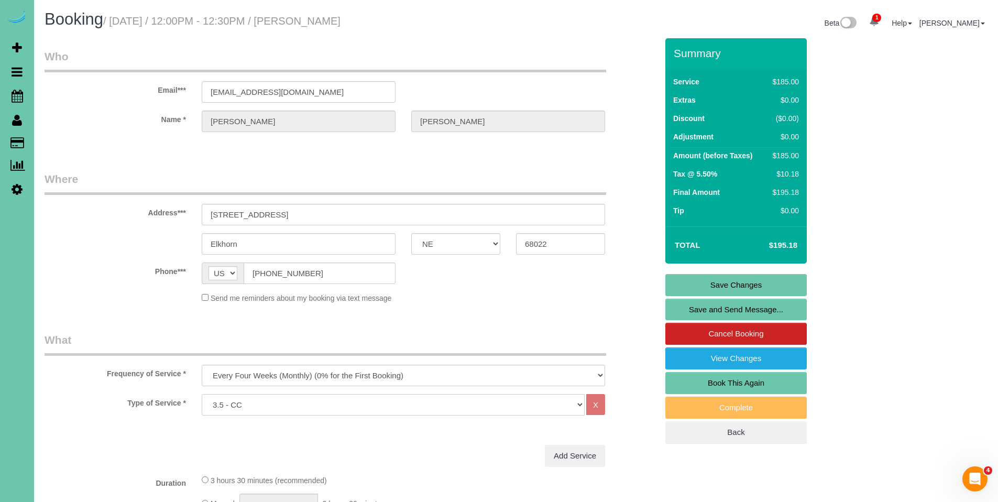
click at [403, 406] on select "Hourly 2.5 Hour Custom Clean 3.5 Hour Custom Clean commercial 1000 Square Feet …" at bounding box center [393, 404] width 383 height 21
select select "160"
click at [202, 394] on select "Hourly 2.5 Hour Custom Clean 3.5 Hour Custom Clean commercial 1000 Square Feet …" at bounding box center [393, 404] width 383 height 21
click at [732, 284] on link "Save Changes" at bounding box center [735, 285] width 141 height 22
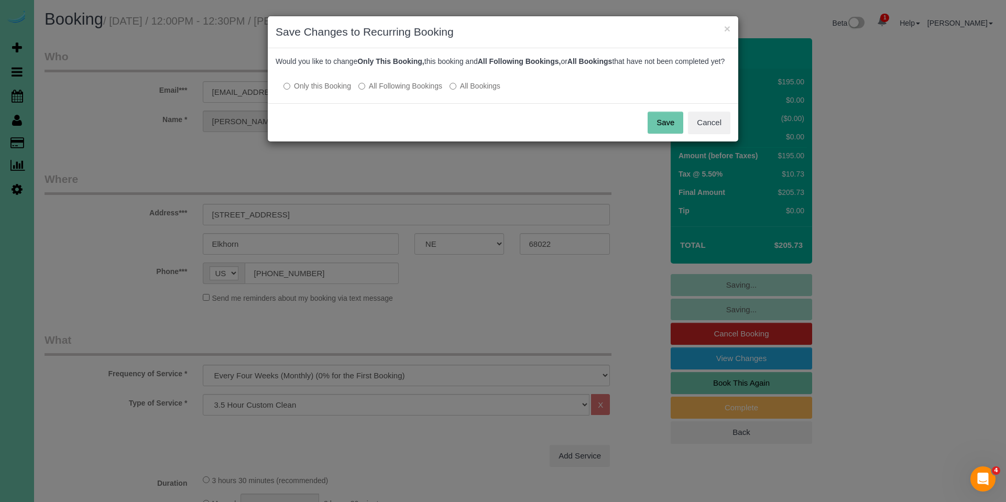
click at [384, 91] on label "All Following Bookings" at bounding box center [400, 86] width 84 height 10
click at [669, 130] on button "Save" at bounding box center [665, 123] width 36 height 22
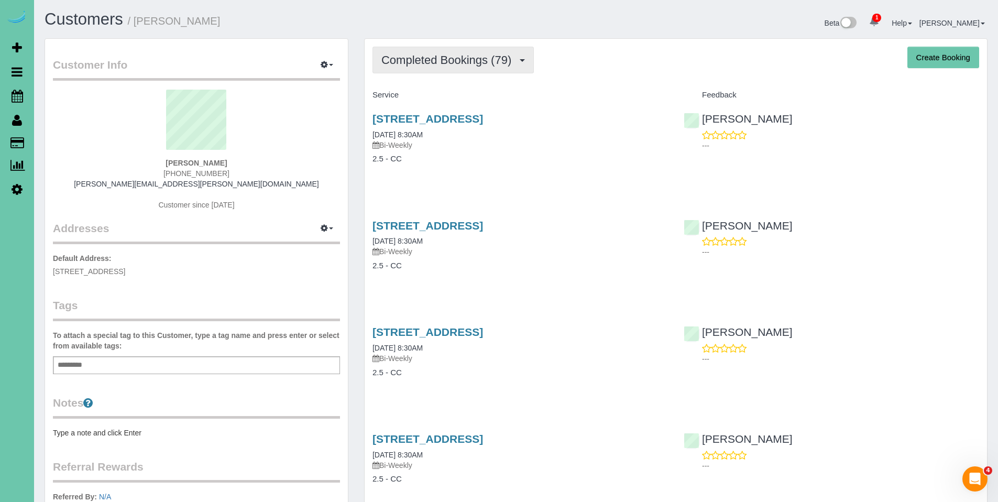
click at [447, 58] on span "Completed Bookings (79)" at bounding box center [448, 59] width 135 height 13
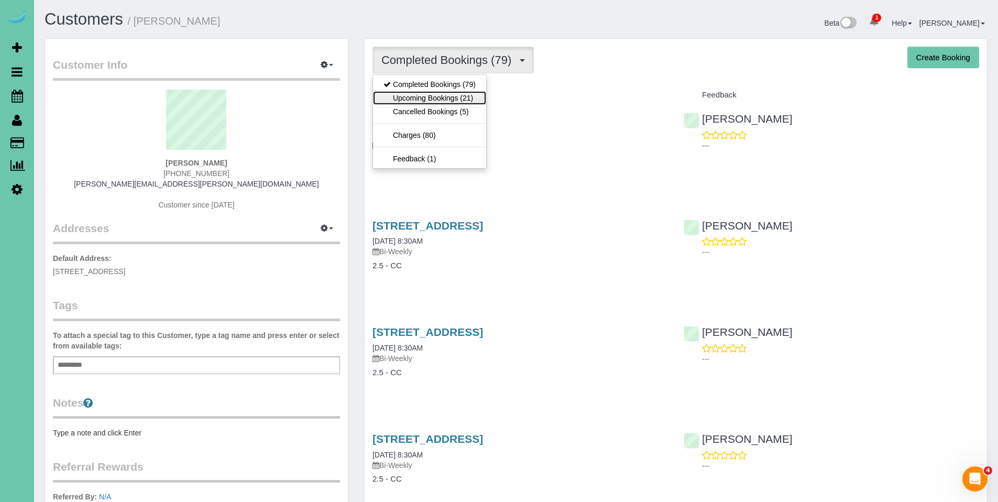
click at [435, 94] on link "Upcoming Bookings (21)" at bounding box center [429, 98] width 113 height 14
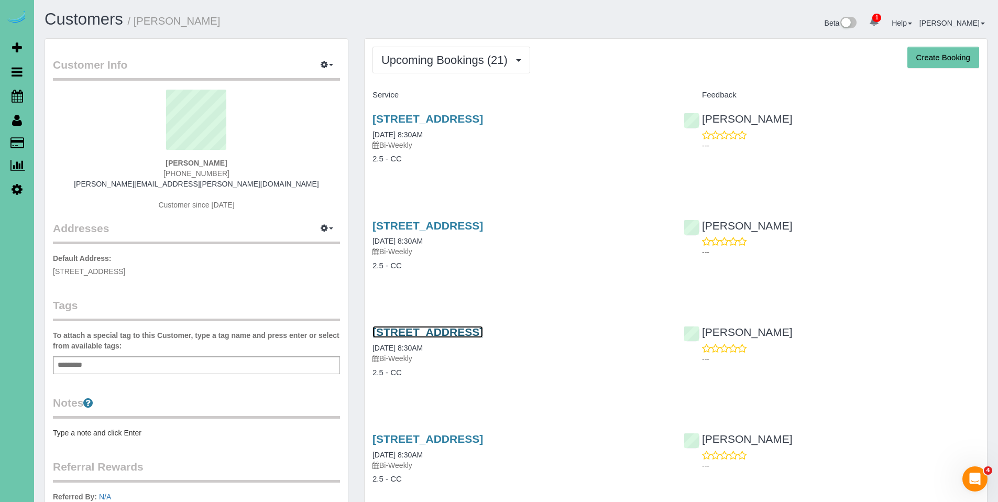
click at [478, 331] on link "320 S 71st Street, Omaha, NE 68132" at bounding box center [427, 332] width 111 height 12
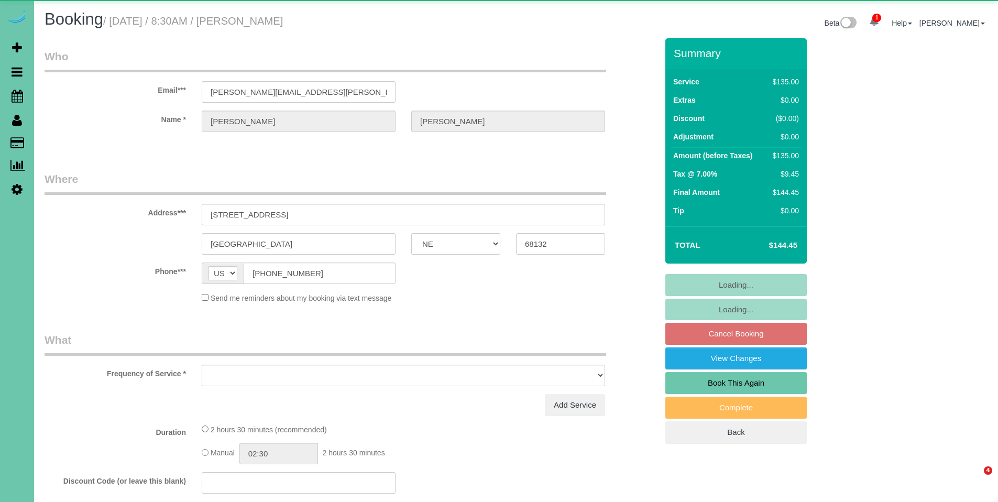
select select "NE"
select select "object:626"
select select "string:fspay-cf6d09dd-3363-4505-ae10-996af018aa10"
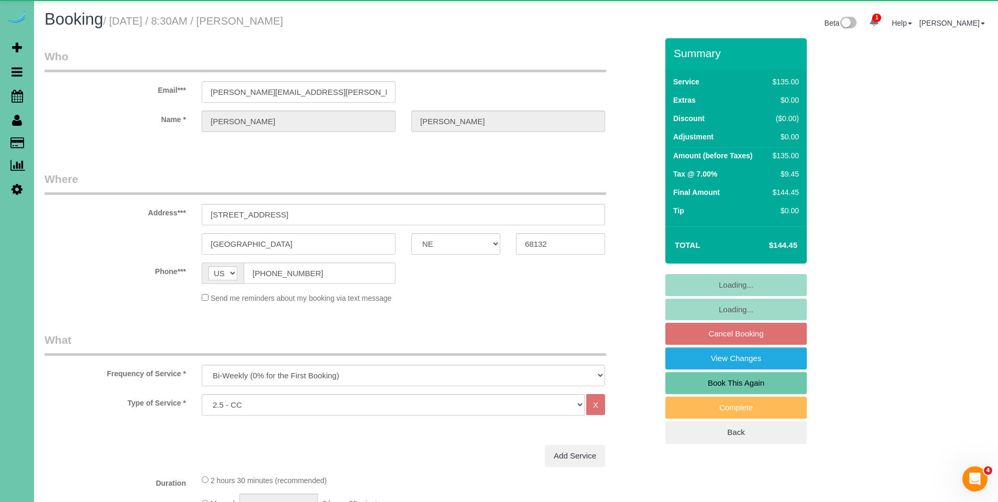
select select "object:649"
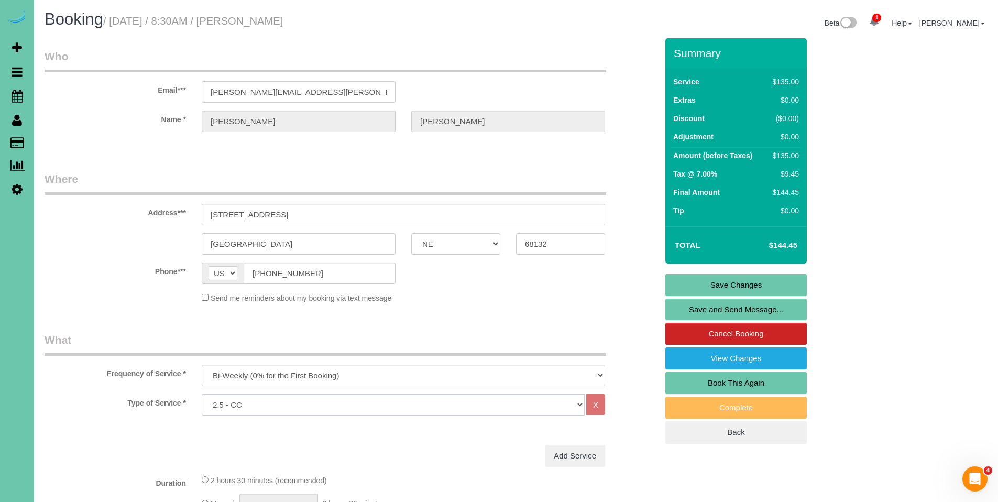
click at [336, 406] on select "Hourly 2.5 Hour Custom Clean 3.5 Hour Custom Clean commercial 1000 Square Feet …" at bounding box center [393, 404] width 383 height 21
select select "159"
click at [202, 394] on select "Hourly 2.5 Hour Custom Clean 3.5 Hour Custom Clean commercial 1000 Square Feet …" at bounding box center [393, 404] width 383 height 21
click at [738, 288] on link "Save Changes" at bounding box center [735, 285] width 141 height 22
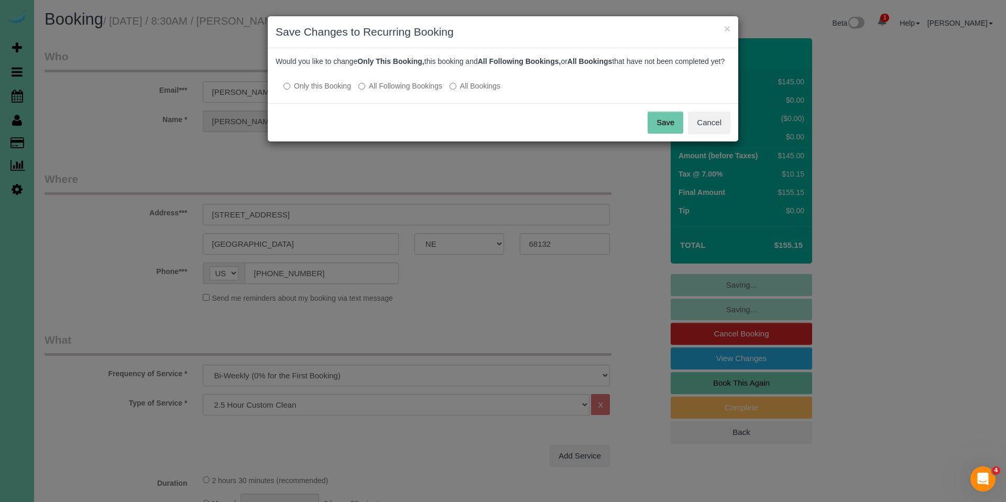
click at [410, 91] on label "All Following Bookings" at bounding box center [400, 86] width 84 height 10
click at [659, 126] on button "Save" at bounding box center [665, 123] width 36 height 22
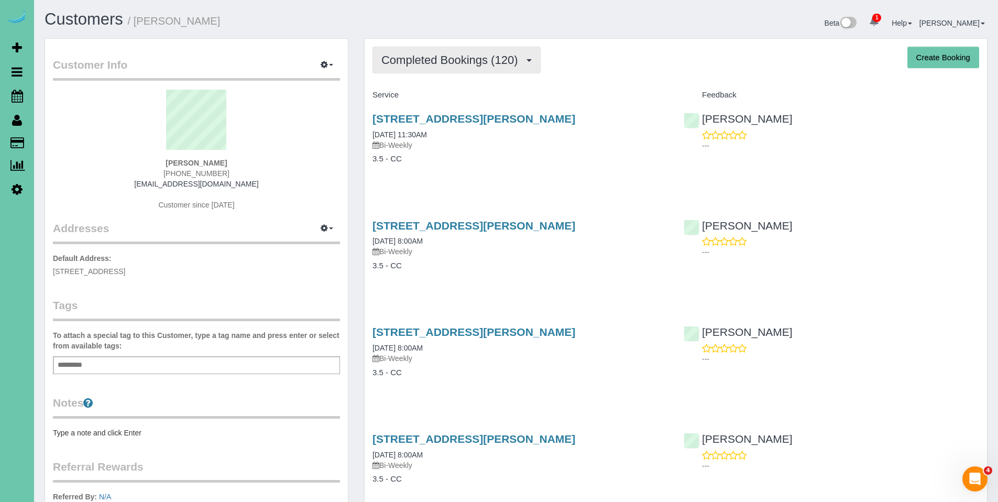
click at [449, 63] on span "Completed Bookings (120)" at bounding box center [451, 59] width 141 height 13
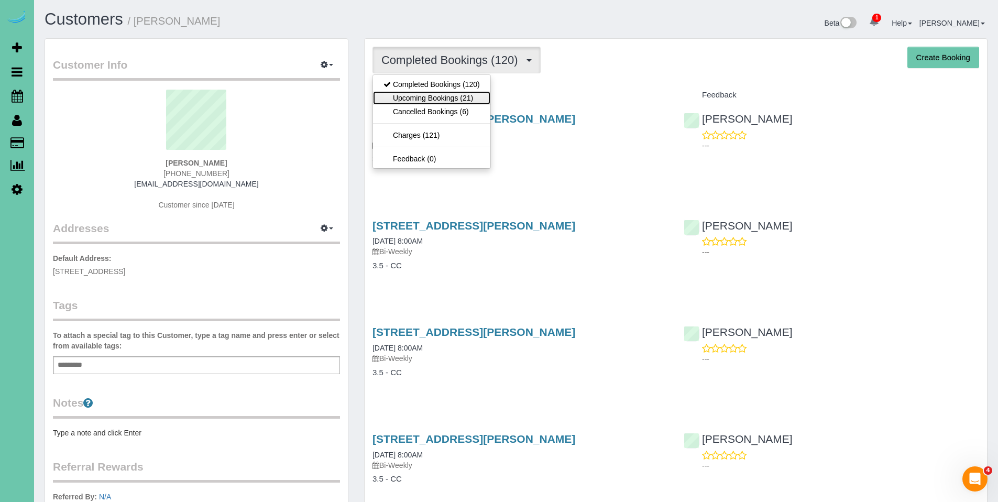
click at [430, 97] on link "Upcoming Bookings (21)" at bounding box center [431, 98] width 117 height 14
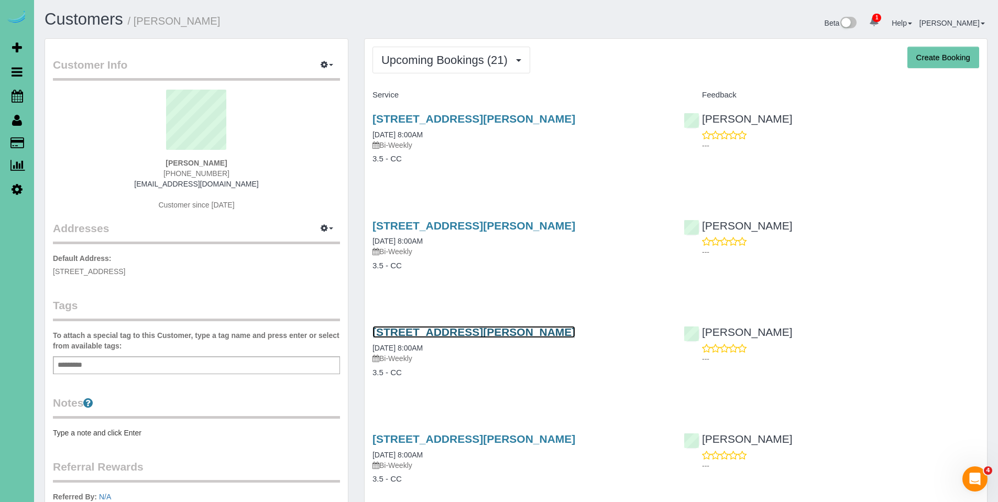
click at [444, 331] on link "[STREET_ADDRESS][PERSON_NAME]" at bounding box center [473, 332] width 203 height 12
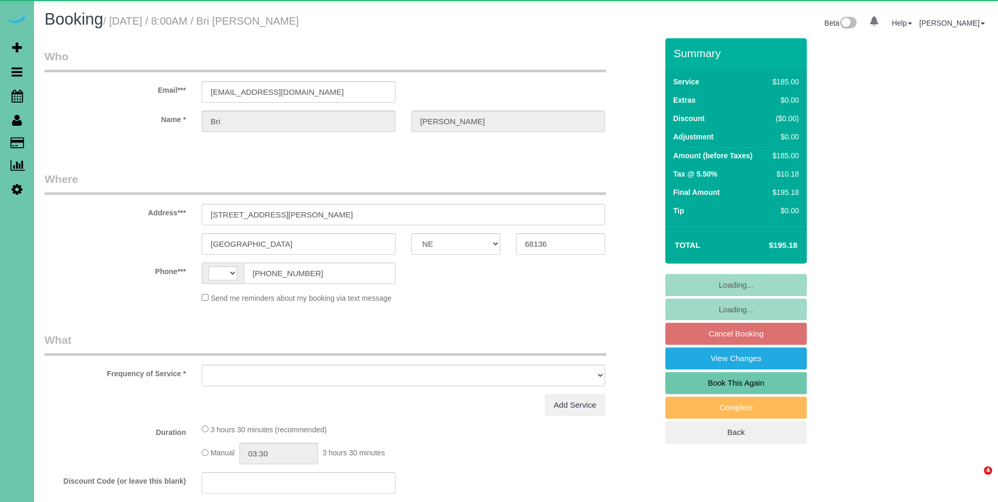
select select "NE"
select select "string:[GEOGRAPHIC_DATA]"
select select "object:626"
select select "string:fspay-7a0ec363-d6c4-4037-b6b3-f2908cef91d5"
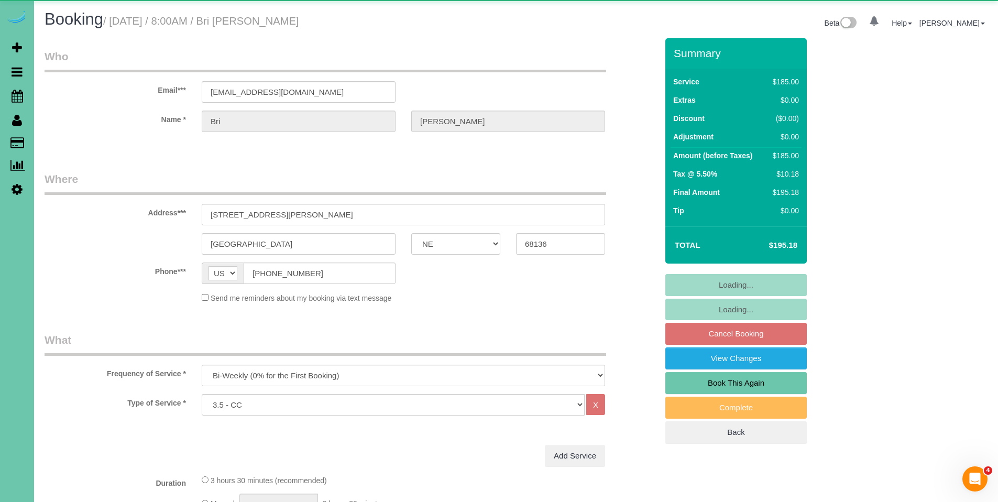
select select "object:713"
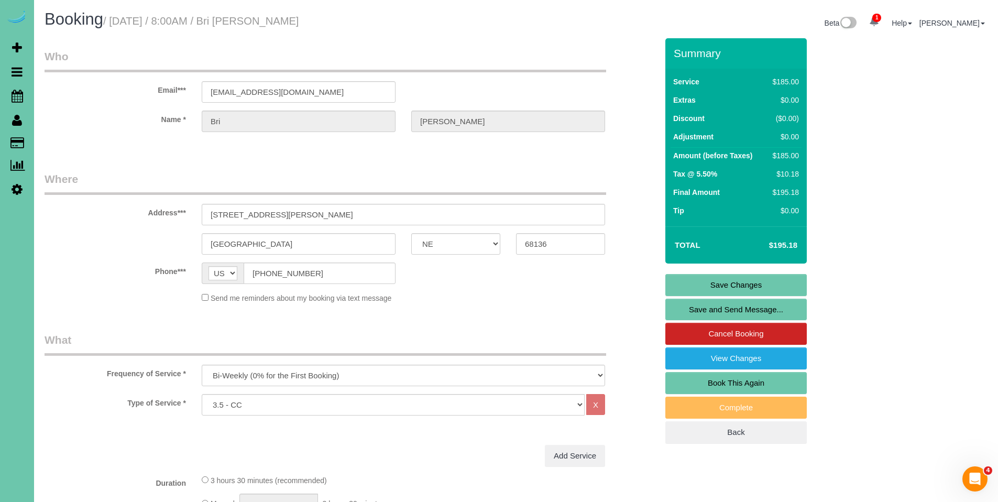
click at [492, 407] on select "Hourly 2.5 Hour Custom Clean 3.5 Hour Custom Clean commercial 1000 Square Feet …" at bounding box center [393, 404] width 383 height 21
select select "160"
click at [202, 394] on select "Hourly 2.5 Hour Custom Clean 3.5 Hour Custom Clean commercial 1000 Square Feet …" at bounding box center [393, 404] width 383 height 21
click at [725, 280] on link "Save Changes" at bounding box center [735, 285] width 141 height 22
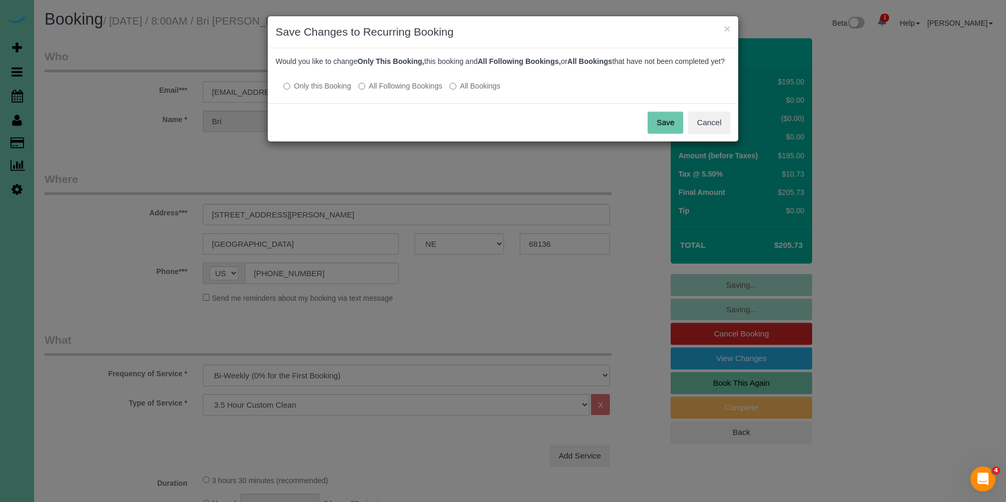
click at [436, 91] on label "All Following Bookings" at bounding box center [400, 86] width 84 height 10
click at [668, 132] on button "Save" at bounding box center [665, 123] width 36 height 22
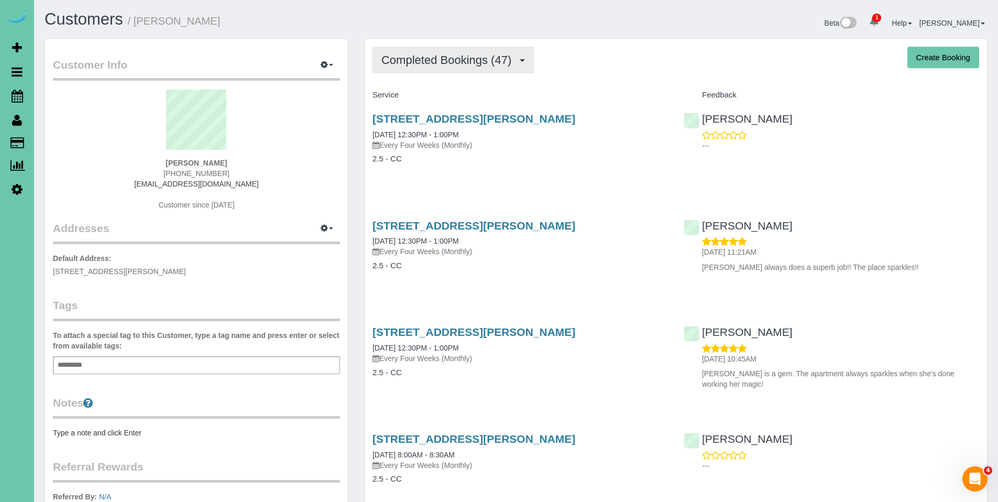
click at [453, 61] on span "Completed Bookings (47)" at bounding box center [448, 59] width 135 height 13
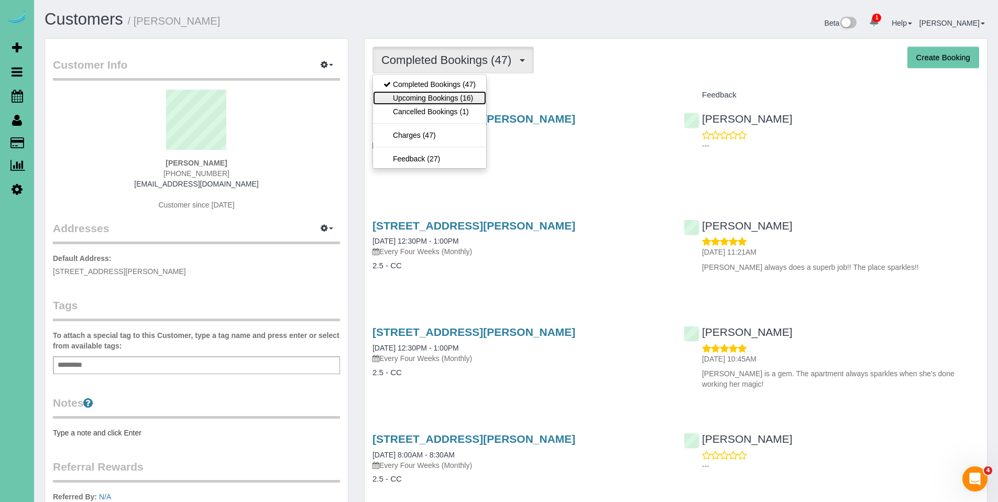
click at [452, 96] on link "Upcoming Bookings (16)" at bounding box center [429, 98] width 113 height 14
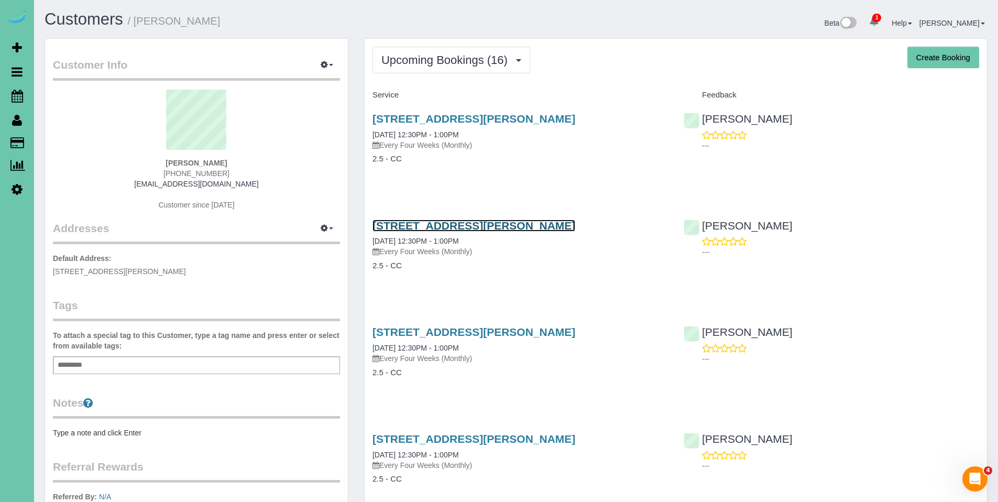
click at [463, 227] on link "13220 Larimore Avenue Apt #163, Omaha, NE 68164" at bounding box center [473, 225] width 203 height 12
click at [501, 224] on link "13220 Larimore Avenue Apt #163, Omaha, NE 68164" at bounding box center [473, 225] width 203 height 12
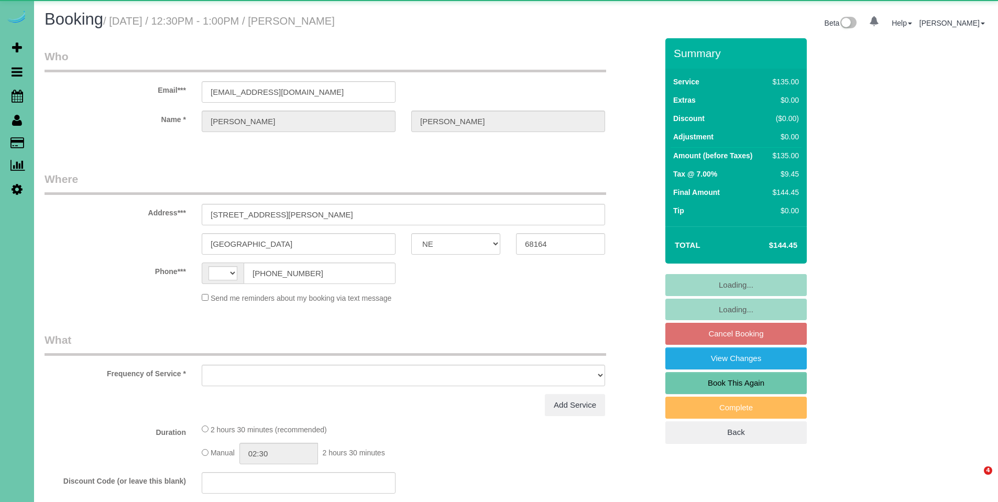
select select "NE"
select select "string:[GEOGRAPHIC_DATA]"
select select "object:637"
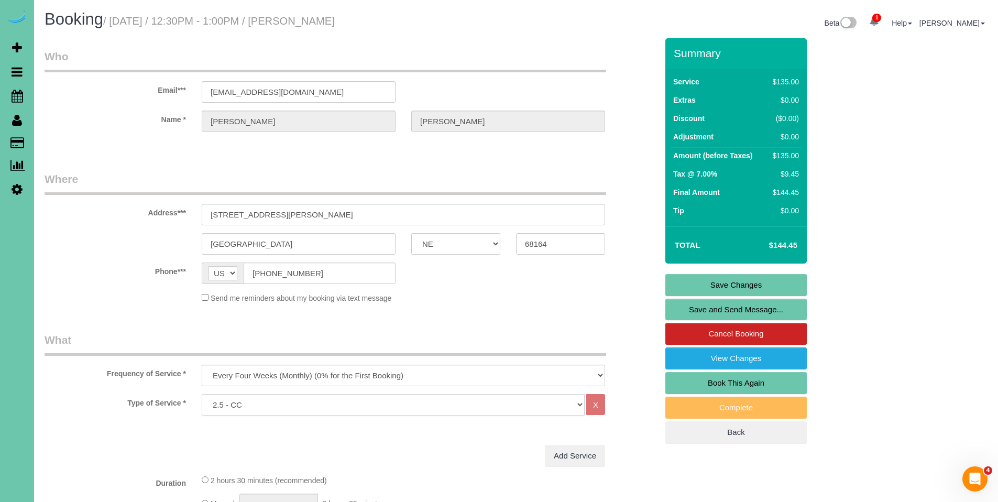
click at [465, 402] on select "Hourly 2.5 Hour Custom Clean 3.5 Hour Custom Clean commercial 1000 Square Feet …" at bounding box center [393, 404] width 383 height 21
select select "159"
click at [202, 394] on select "Hourly 2.5 Hour Custom Clean 3.5 Hour Custom Clean commercial 1000 Square Feet …" at bounding box center [393, 404] width 383 height 21
click at [758, 281] on link "Save Changes" at bounding box center [735, 285] width 141 height 22
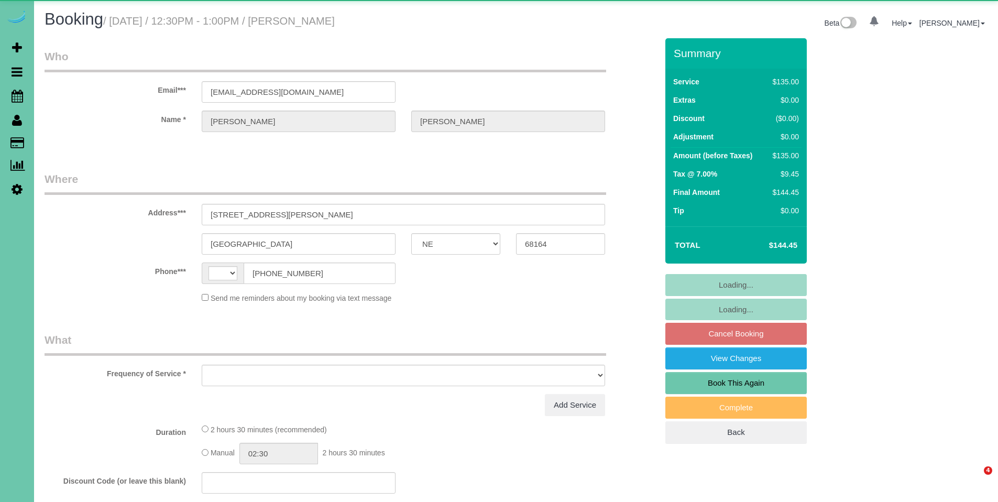
select select "NE"
select select "string:fspay"
select select "string:[GEOGRAPHIC_DATA]"
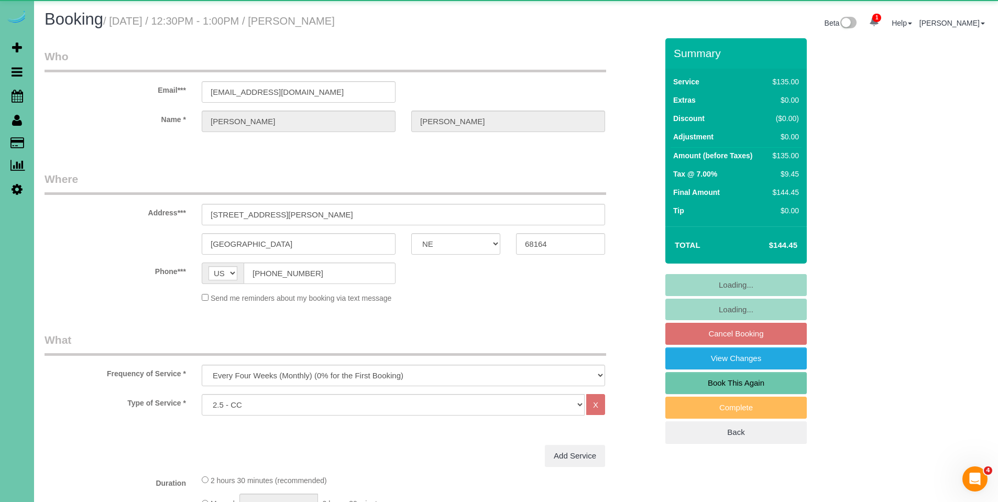
select select "object:666"
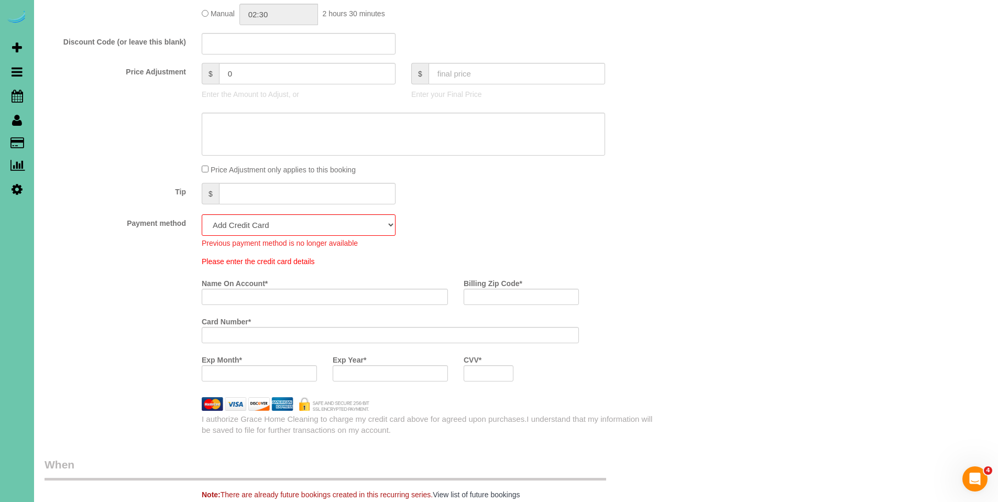
scroll to position [533, 0]
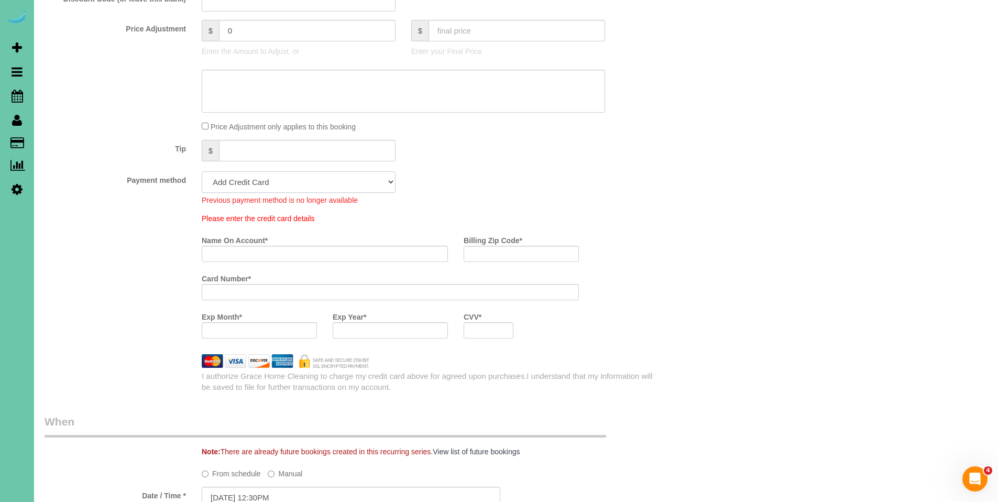
click at [289, 186] on select "Visa - 9973 - 07/2030 (Default) Add Credit Card ─────────────── Cash Check Payp…" at bounding box center [299, 181] width 194 height 21
select select "string:fspay-58bdc98d-012f-4bed-b113-8c65cc2b0467"
click at [202, 171] on select "Visa - 9973 - 07/2030 (Default) Add Credit Card ─────────────── Cash Check Payp…" at bounding box center [299, 181] width 194 height 21
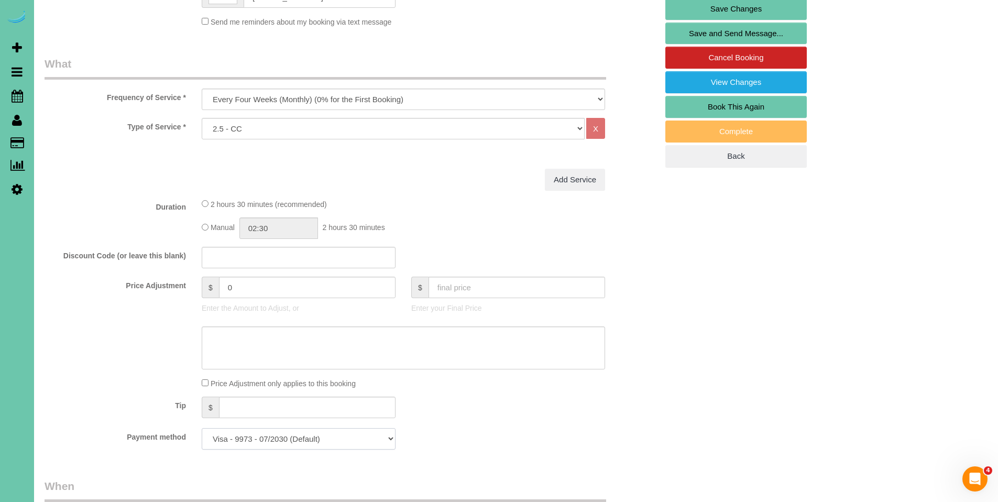
scroll to position [270, 0]
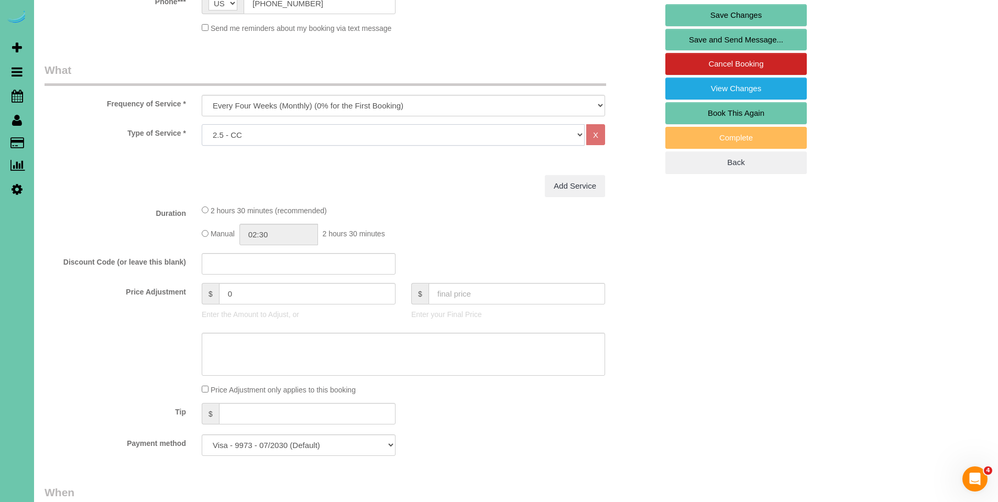
click at [455, 131] on select "Hourly 2.5 Hour Custom Clean 3.5 Hour Custom Clean commercial 1000 Square Feet …" at bounding box center [393, 134] width 383 height 21
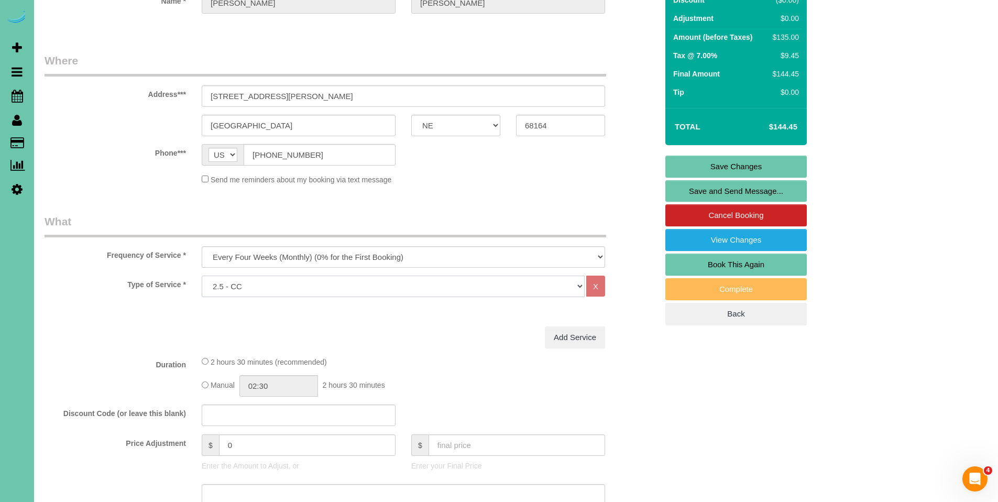
scroll to position [68, 0]
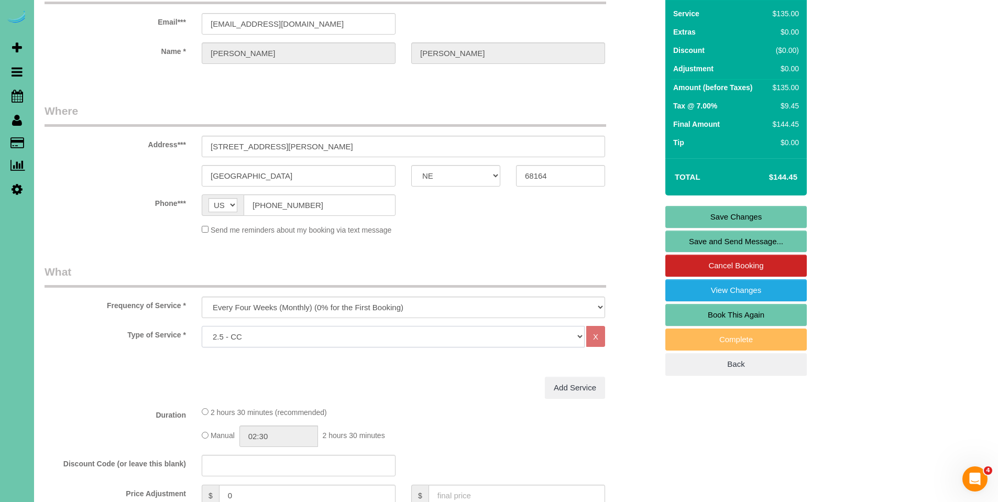
click at [317, 339] on select "Hourly 2.5 Hour Custom Clean 3.5 Hour Custom Clean commercial 1000 Square Feet …" at bounding box center [393, 336] width 383 height 21
select select "159"
click at [202, 326] on select "Hourly 2.5 Hour Custom Clean 3.5 Hour Custom Clean commercial 1000 Square Feet …" at bounding box center [393, 336] width 383 height 21
click at [723, 217] on link "Save Changes" at bounding box center [735, 217] width 141 height 22
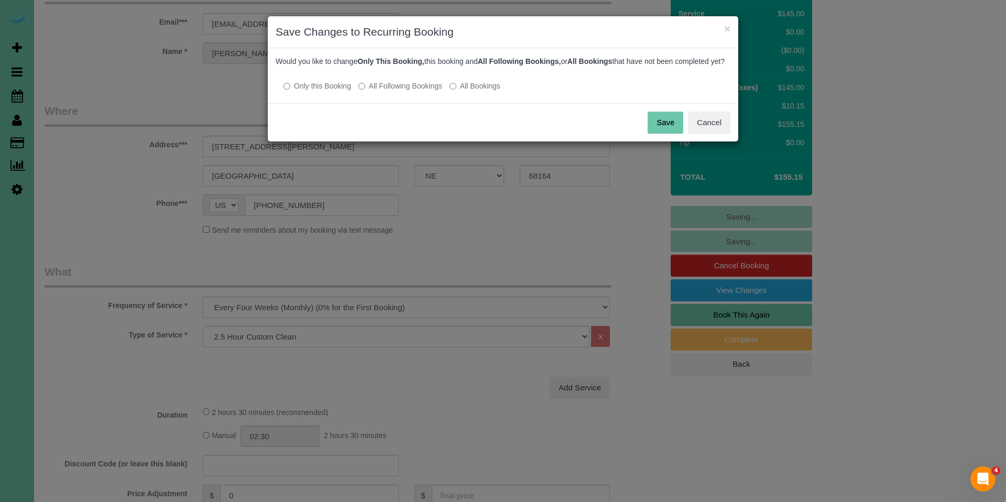
click at [407, 91] on label "All Following Bookings" at bounding box center [400, 86] width 84 height 10
click at [659, 134] on button "Save" at bounding box center [665, 123] width 36 height 22
